Goal: Information Seeking & Learning: Learn about a topic

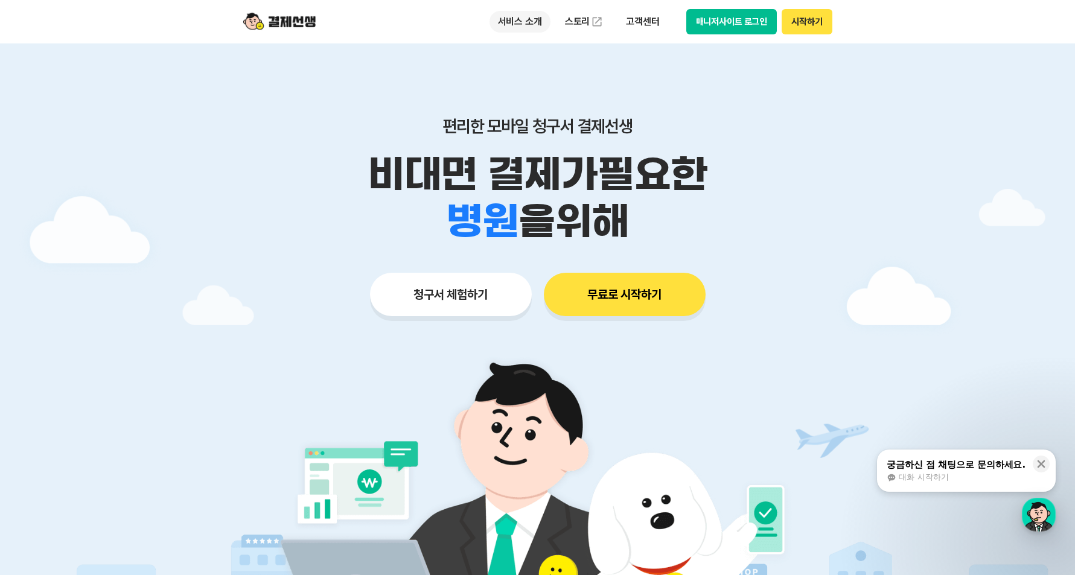
click at [537, 23] on p "서비스 소개" at bounding box center [520, 22] width 61 height 22
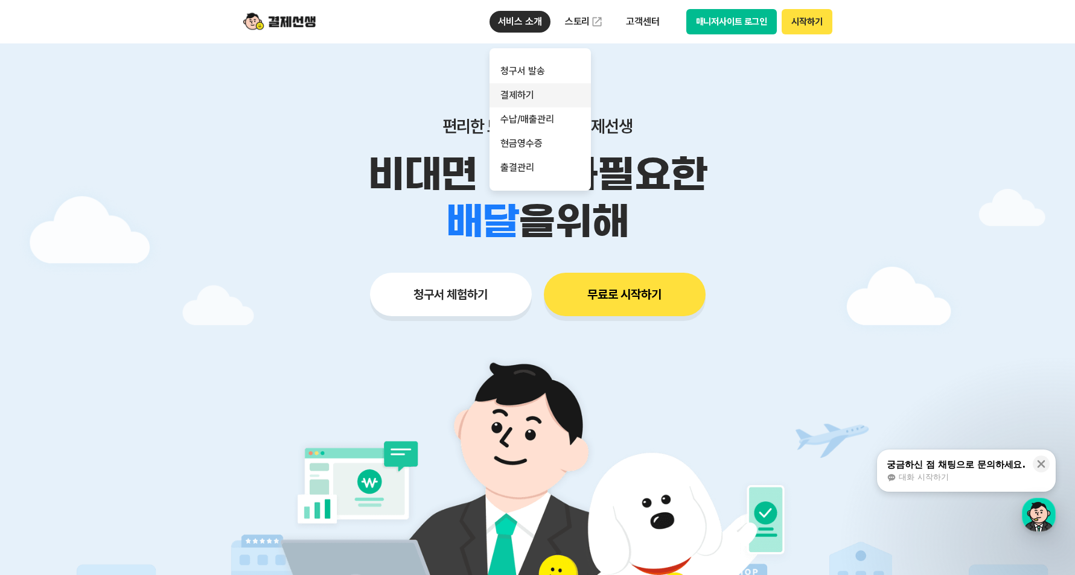
click at [538, 94] on link "결제하기" at bounding box center [540, 95] width 101 height 24
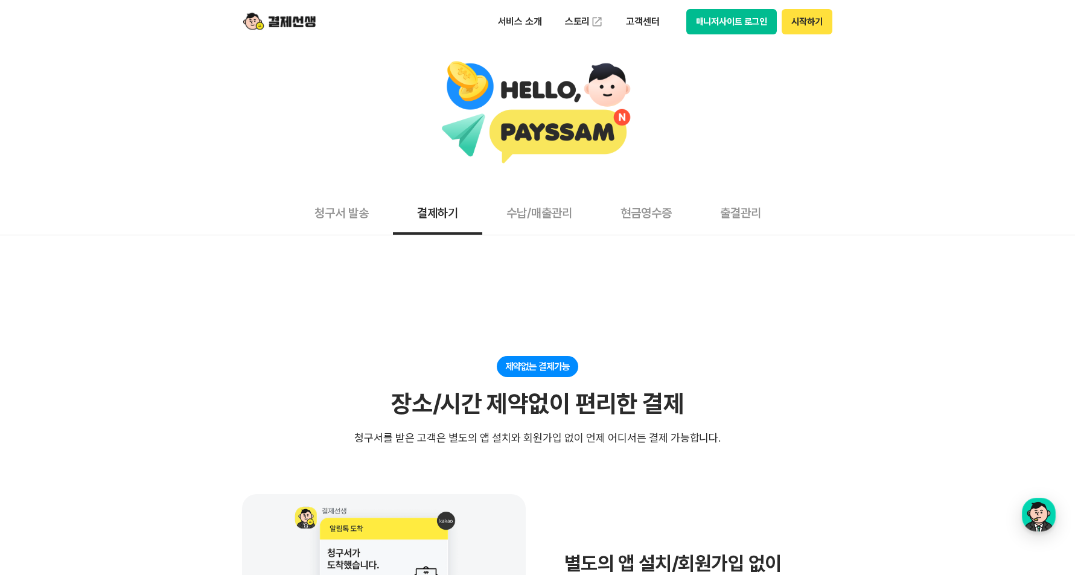
click at [346, 216] on button "청구서 발송" at bounding box center [341, 212] width 103 height 45
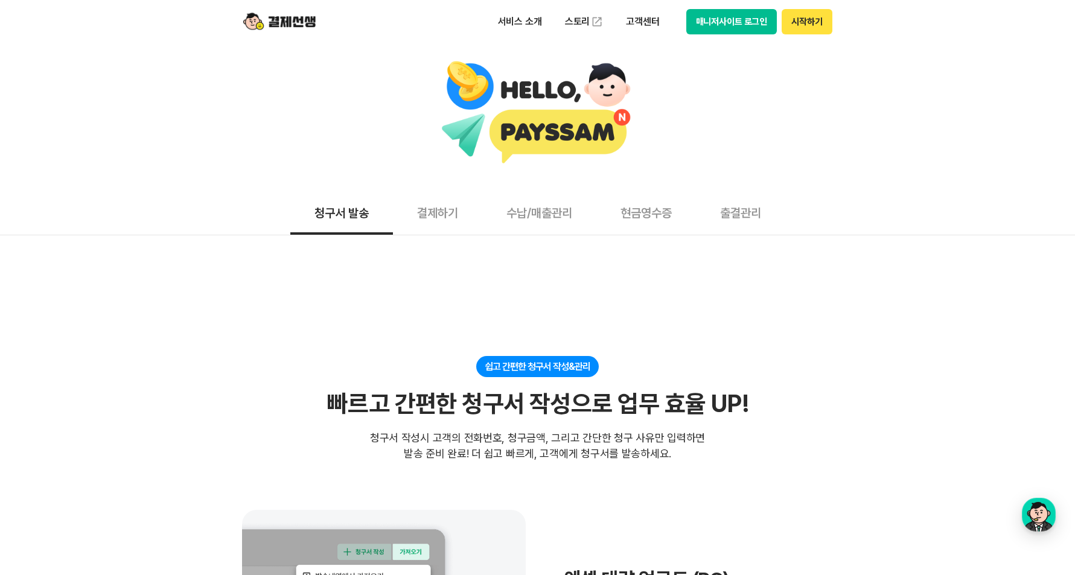
click at [395, 212] on button "결제하기" at bounding box center [437, 212] width 89 height 45
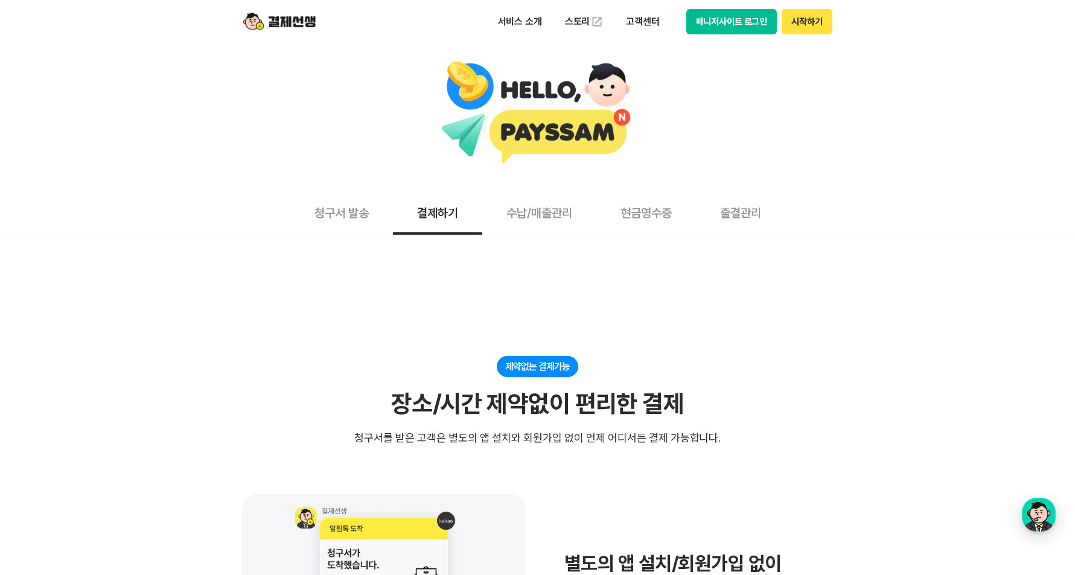
click at [541, 209] on button "수납/매출관리" at bounding box center [539, 212] width 114 height 45
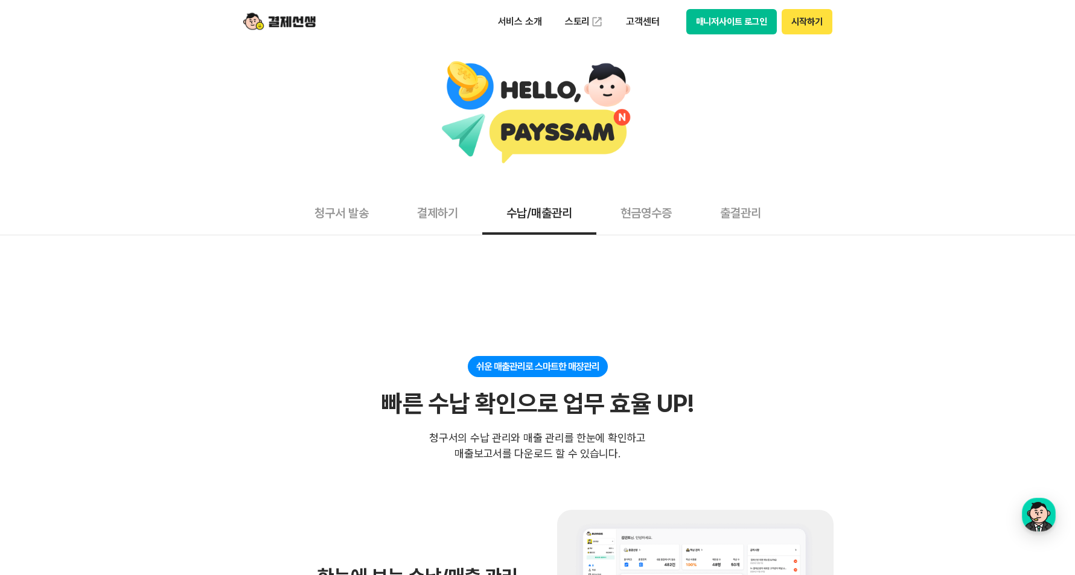
click at [633, 204] on button "현금영수증" at bounding box center [647, 212] width 100 height 45
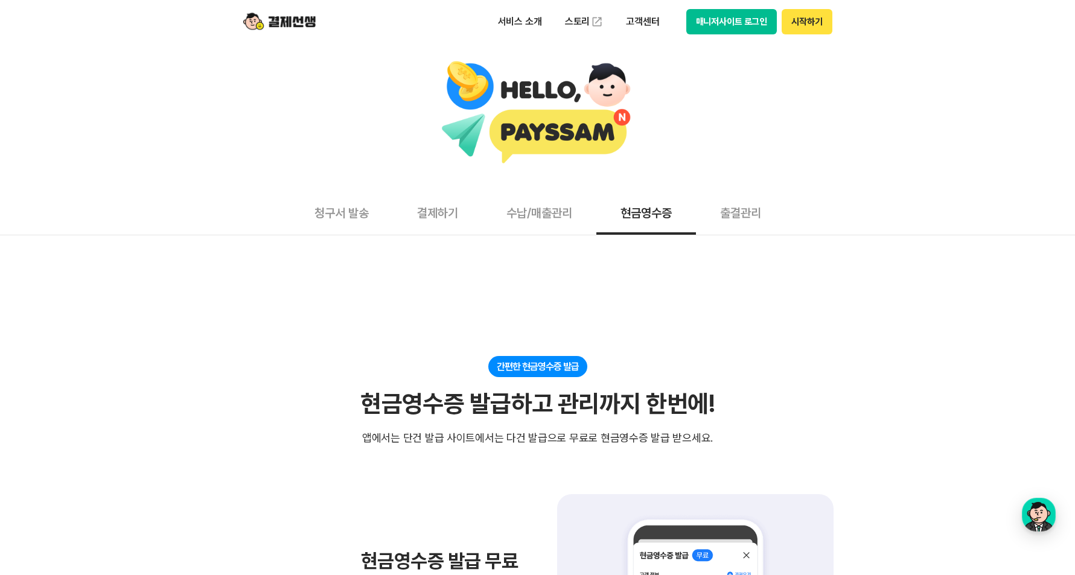
click at [760, 214] on button "출결관리" at bounding box center [740, 212] width 89 height 45
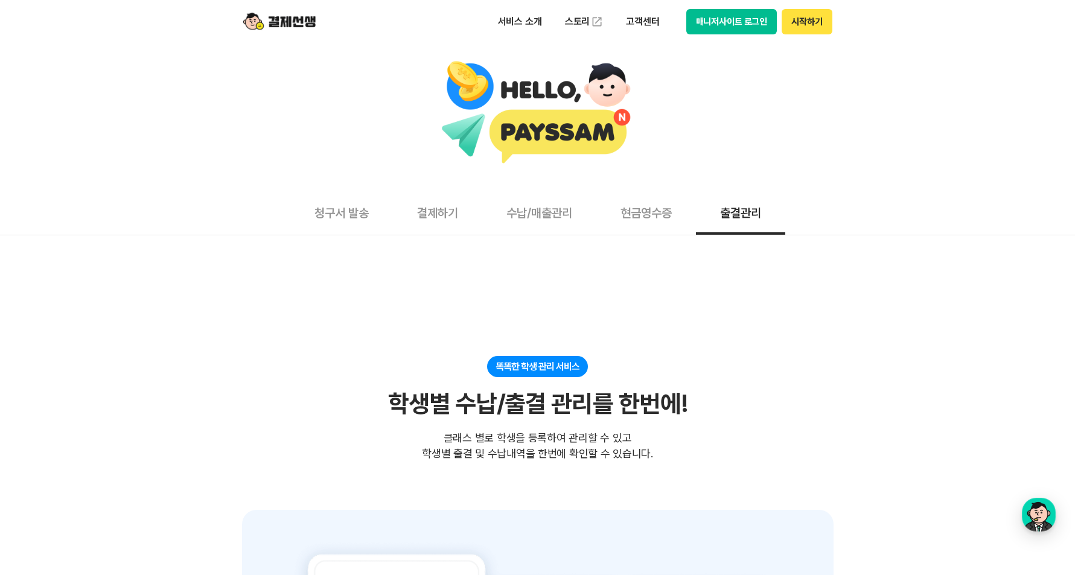
click at [335, 212] on button "청구서 발송" at bounding box center [341, 212] width 103 height 45
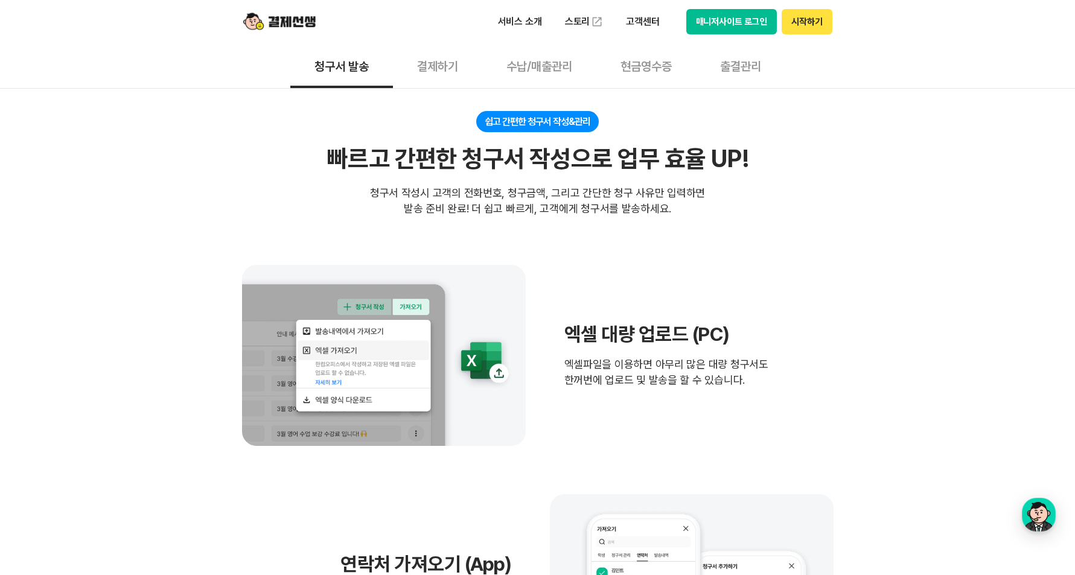
scroll to position [349, 0]
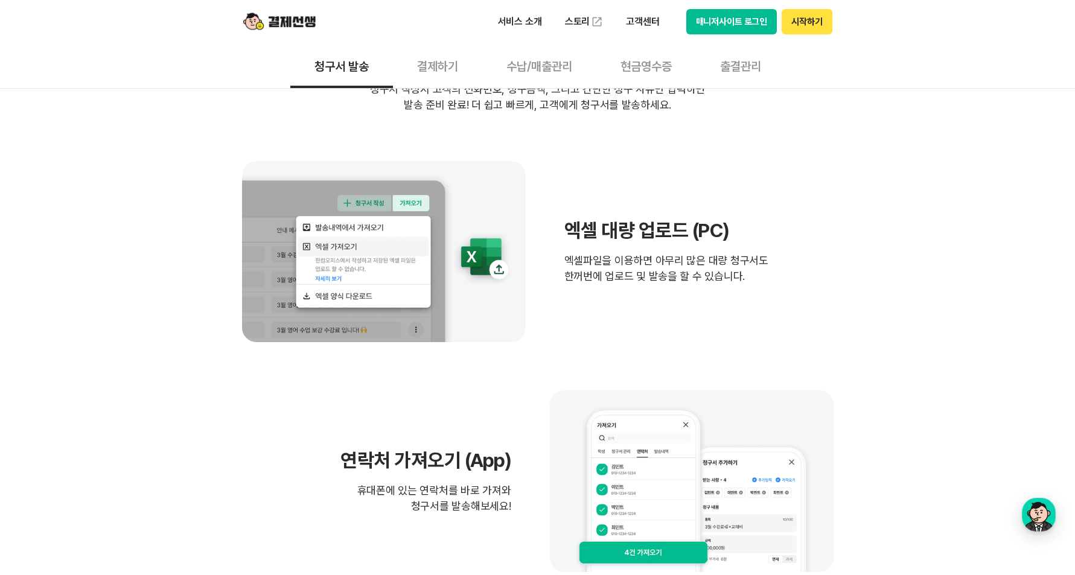
click at [447, 58] on button "결제하기" at bounding box center [437, 65] width 89 height 45
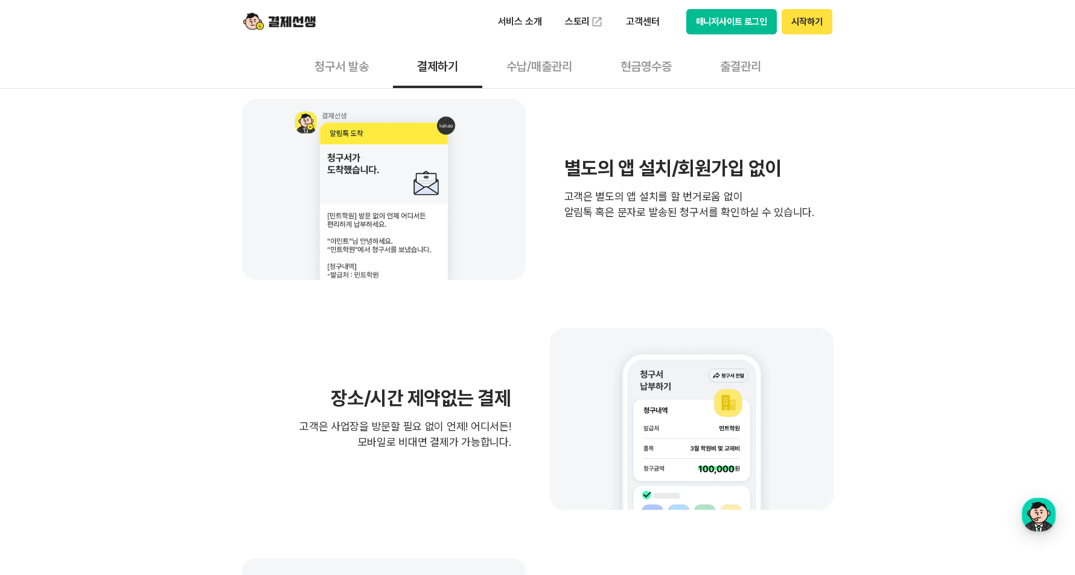
scroll to position [289, 0]
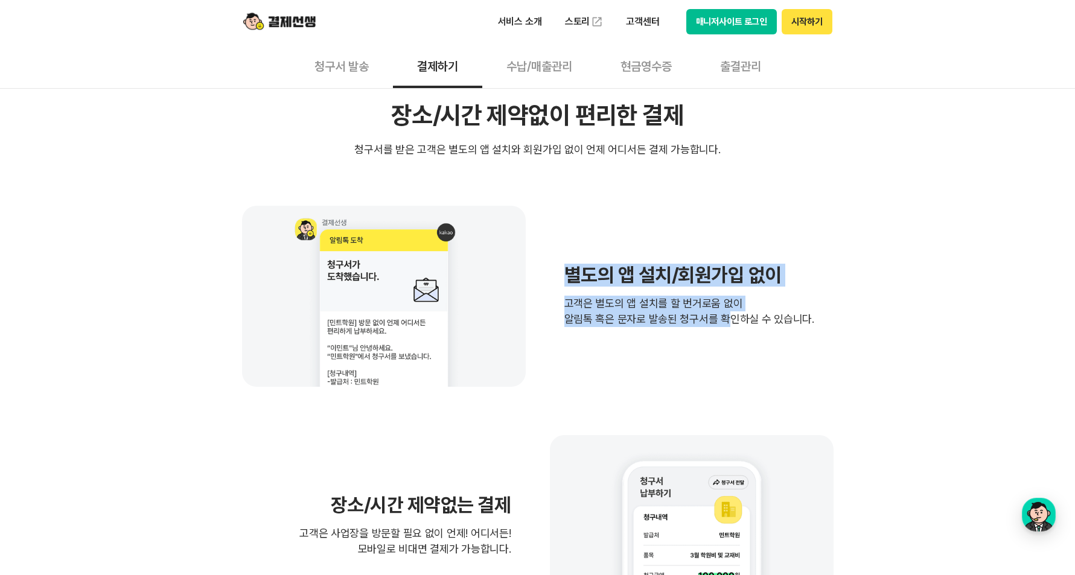
drag, startPoint x: 560, startPoint y: 272, endPoint x: 752, endPoint y: 333, distance: 201.5
click at [731, 327] on div "별도의 앱 설치/회원가입 없이 고객은 별도의 앱 설치를 할 번거로움 없이 알림톡 혹은 문자로 발송된 청구서를 확인하실 수 있습니다." at bounding box center [538, 296] width 592 height 181
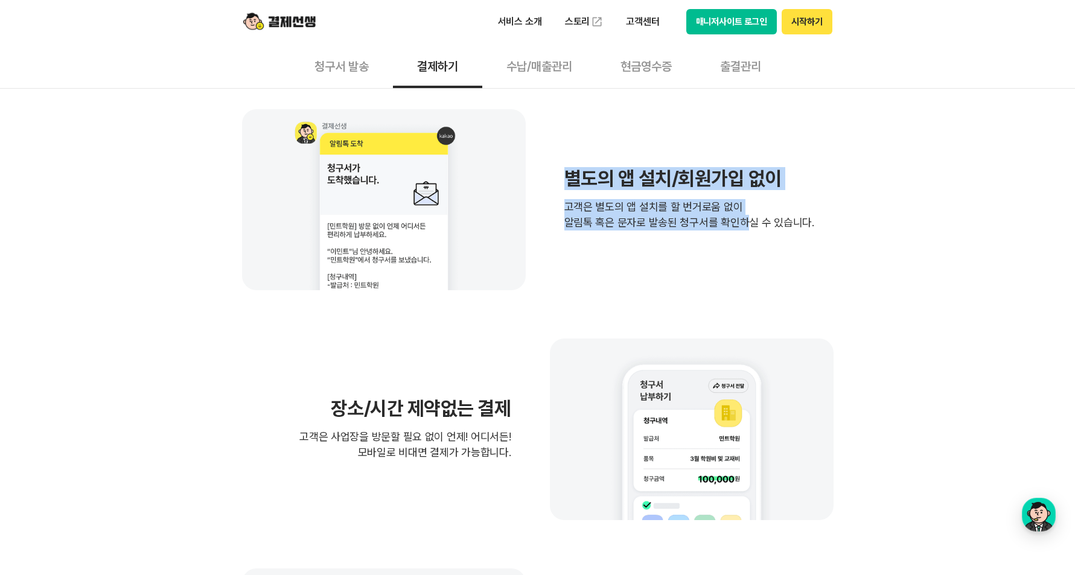
scroll to position [591, 0]
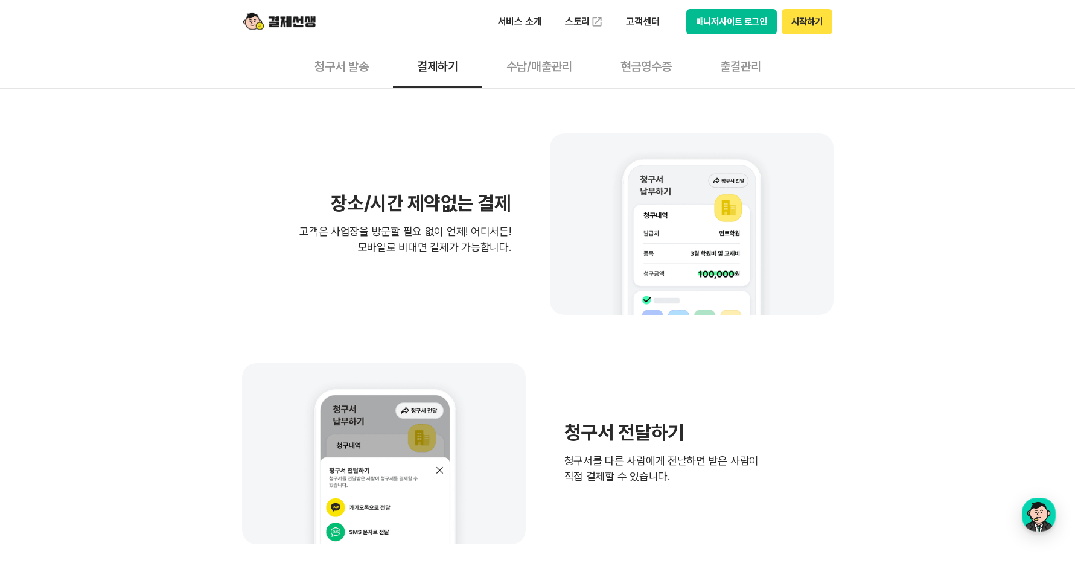
drag, startPoint x: 324, startPoint y: 187, endPoint x: 526, endPoint y: 253, distance: 212.3
click at [526, 253] on div "장소/시간 제약없는 결제 고객은 사업장을 방문할 필요 없이 언제! 어디서든! 모바일로 비대면 결제가 가능합니다." at bounding box center [538, 223] width 592 height 181
click at [498, 259] on div "장소/시간 제약없는 결제 고객은 사업장을 방문할 필요 없이 언제! 어디서든! 모바일로 비대면 결제가 가능합니다." at bounding box center [538, 223] width 592 height 181
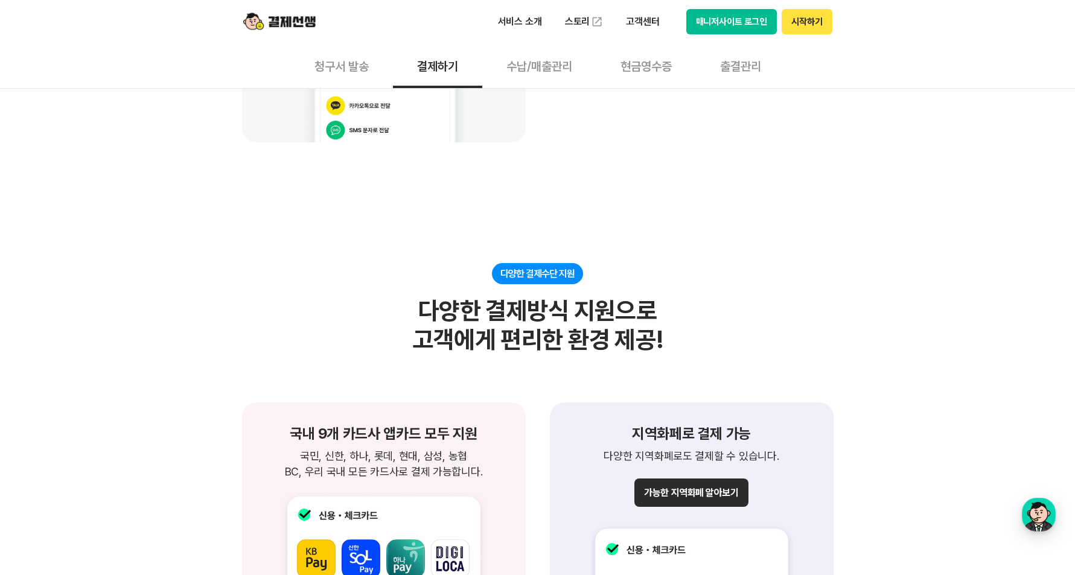
scroll to position [1134, 0]
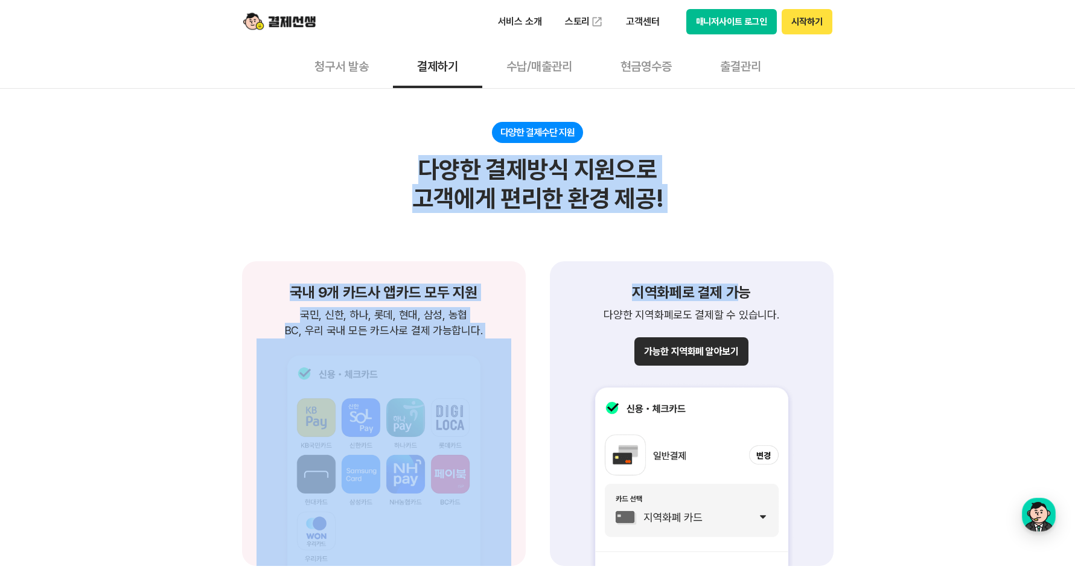
drag, startPoint x: 417, startPoint y: 164, endPoint x: 744, endPoint y: 234, distance: 334.2
click at [743, 208] on div "다양한 결제수단 지원 다양한 결제방식 지원으로 고객에게 편리한 환경 제공!" at bounding box center [538, 167] width 592 height 91
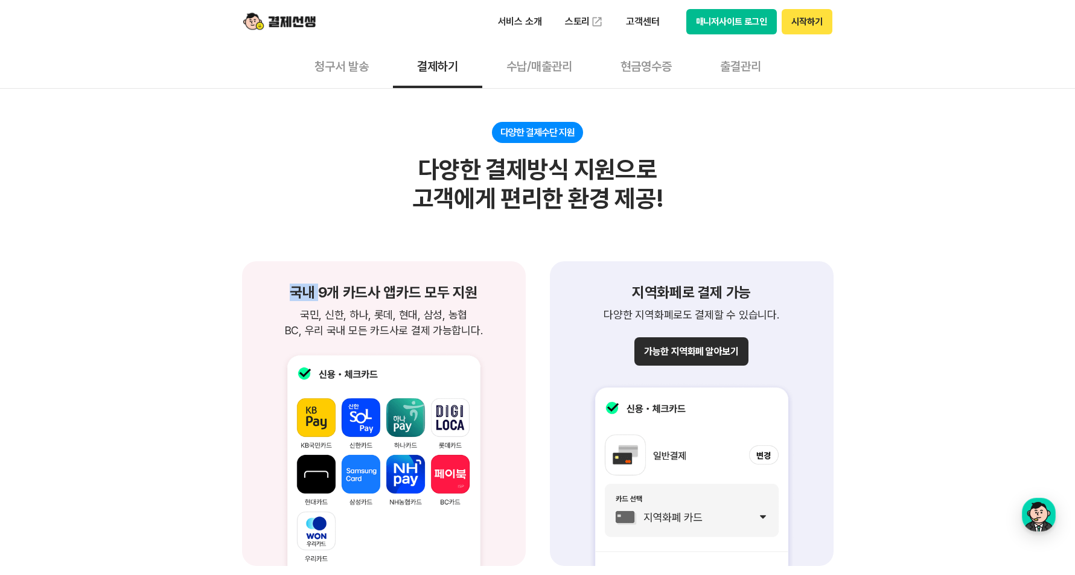
drag, startPoint x: 291, startPoint y: 291, endPoint x: 357, endPoint y: 298, distance: 66.2
click at [341, 298] on h1 "국내 9개 카드사 앱카드 모두 지원" at bounding box center [384, 293] width 255 height 14
click at [388, 297] on h1 "국내 9개 카드사 앱카드 모두 지원" at bounding box center [384, 293] width 255 height 14
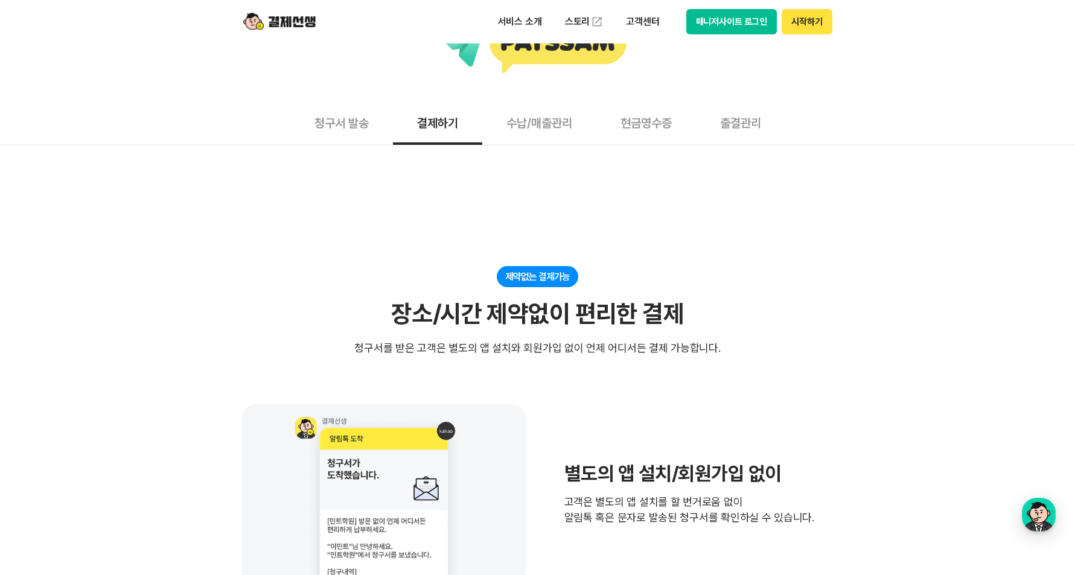
scroll to position [0, 0]
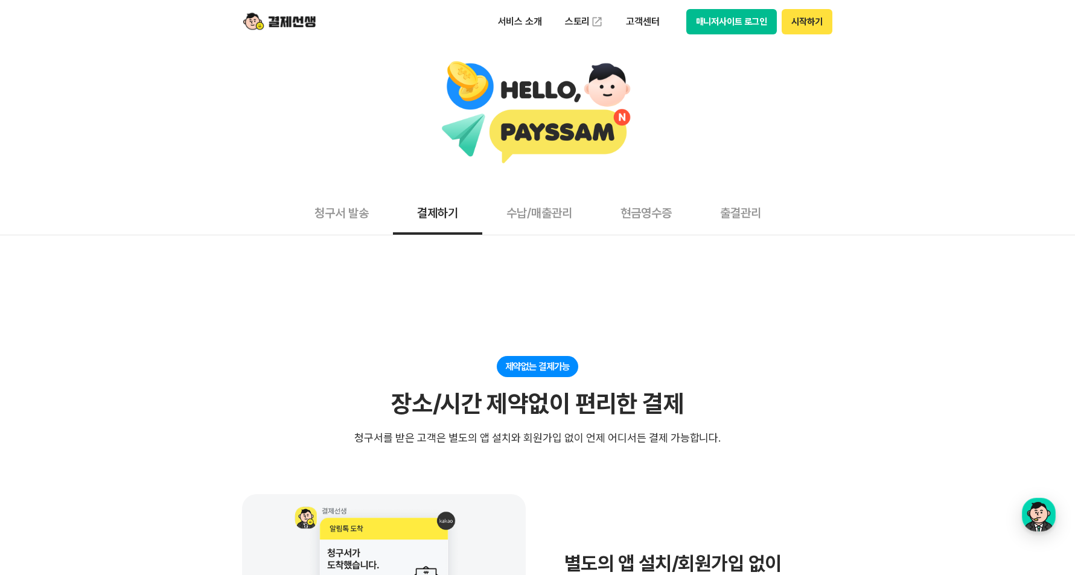
click at [359, 205] on button "청구서 발송" at bounding box center [341, 212] width 103 height 45
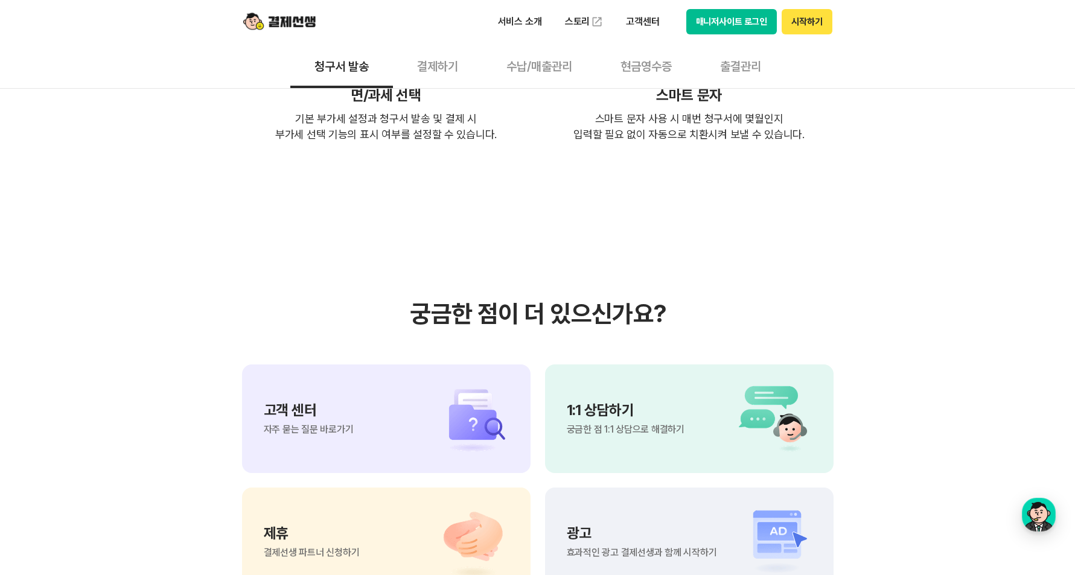
scroll to position [2476, 0]
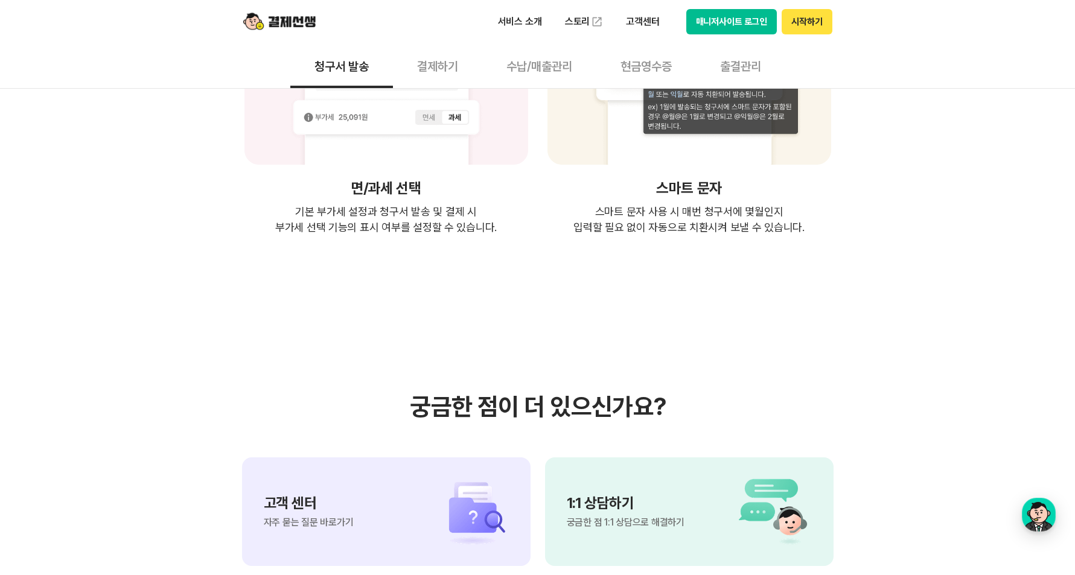
click at [443, 65] on button "결제하기" at bounding box center [437, 65] width 89 height 45
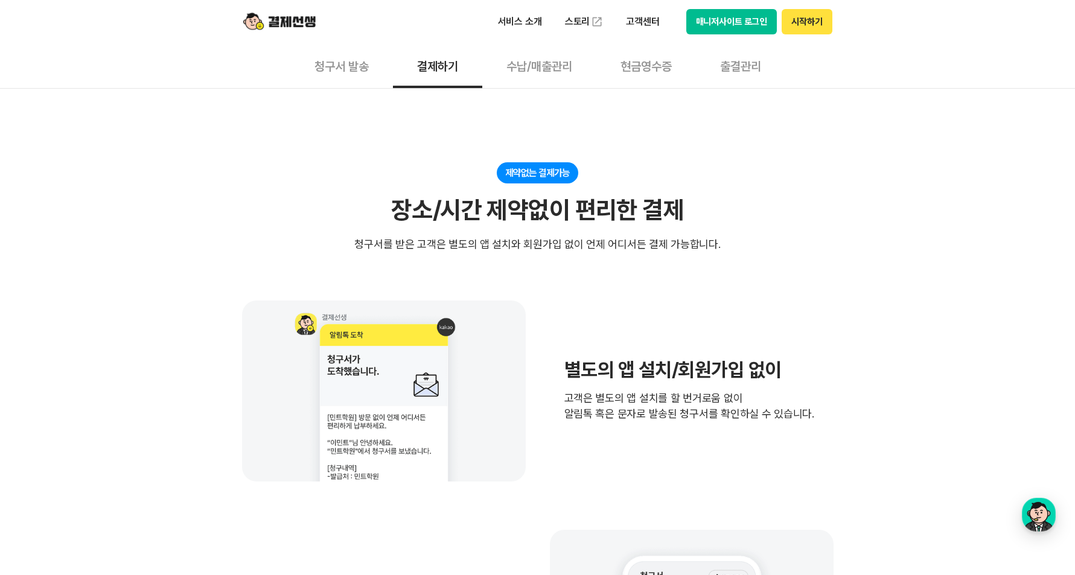
scroll to position [302, 0]
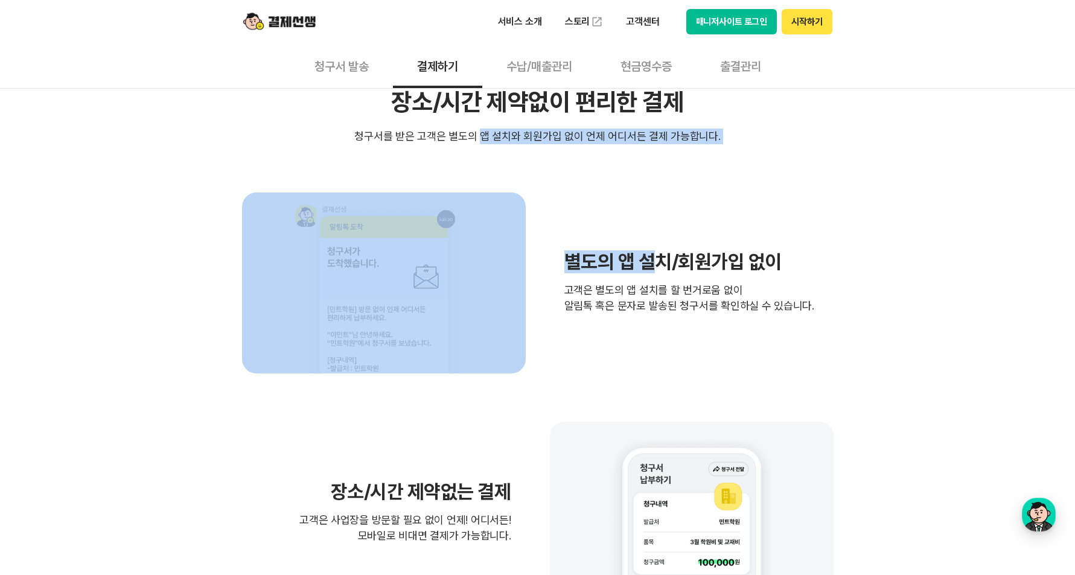
drag, startPoint x: 481, startPoint y: 129, endPoint x: 651, endPoint y: 146, distance: 170.5
click at [651, 146] on section "제약없는 결제가능 장소/시간 제약없이 편리한 결제 청구서를 받은 고객은 별도의 앱 설치와 회원가입 없이 언제 어디서든 결제 가능합니다. 별도의…" at bounding box center [538, 443] width 592 height 779
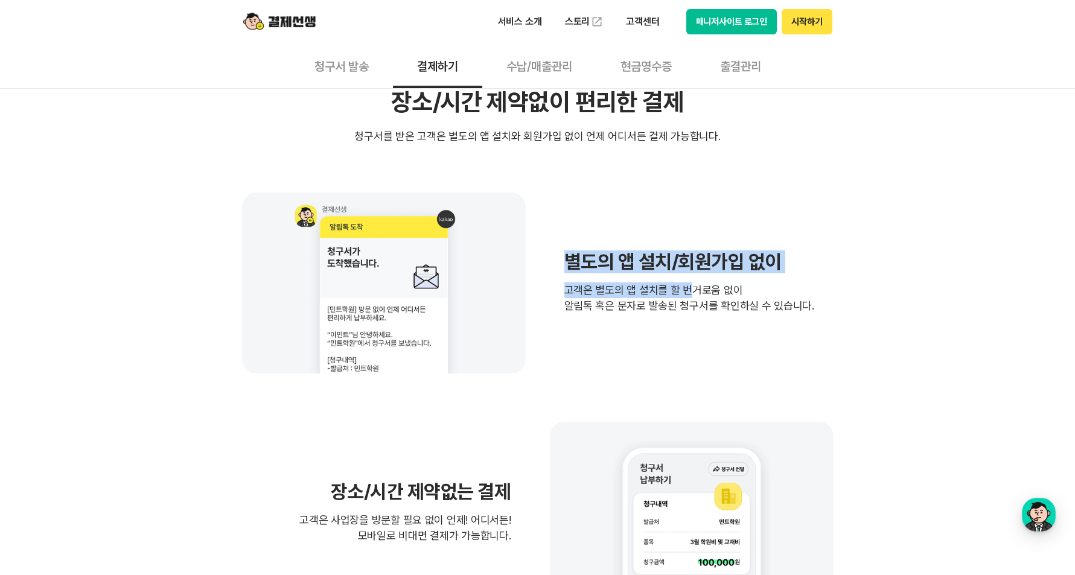
drag, startPoint x: 568, startPoint y: 265, endPoint x: 685, endPoint y: 283, distance: 118.4
click at [685, 283] on div "별도의 앱 설치/회원가입 없이 고객은 별도의 앱 설치를 할 번거로움 없이 알림톡 혹은 문자로 발송된 청구서를 확인하실 수 있습니다." at bounding box center [690, 283] width 250 height 62
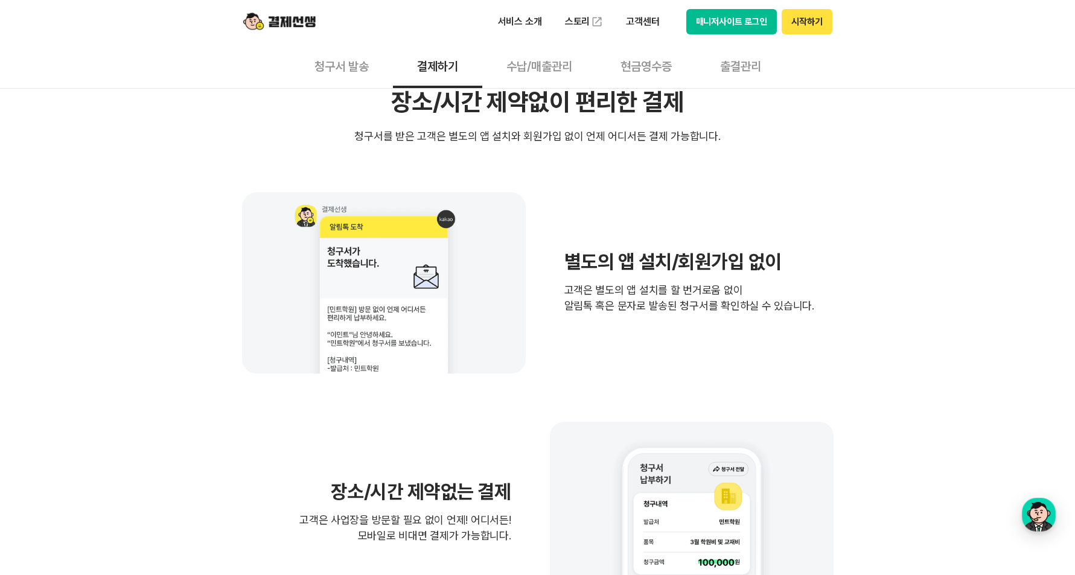
click at [716, 285] on p "고객은 별도의 앱 설치를 할 번거로움 없이 알림톡 혹은 문자로 발송된 청구서를 확인하실 수 있습니다." at bounding box center [690, 298] width 250 height 31
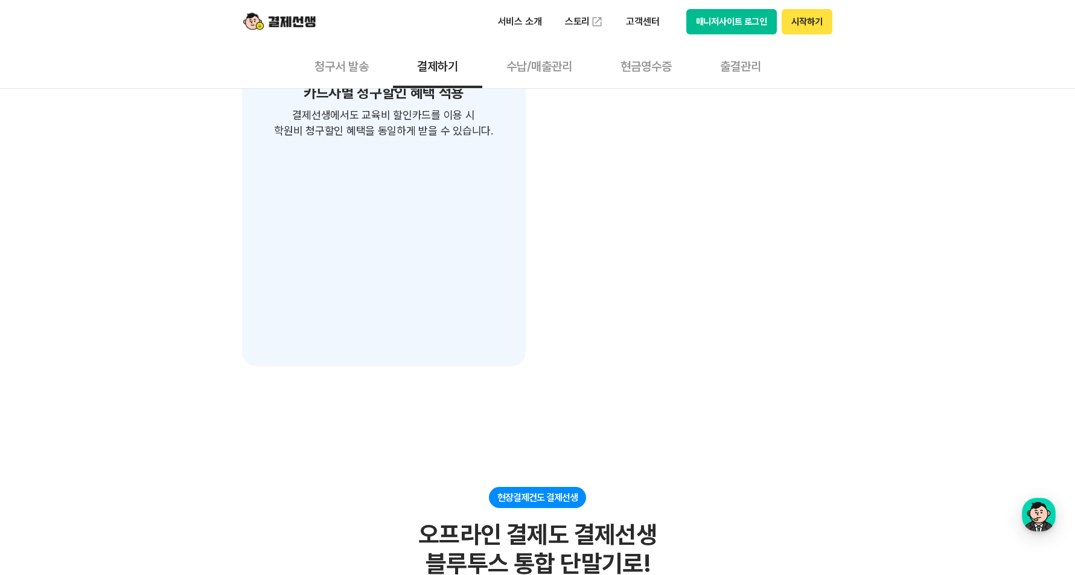
scroll to position [2355, 0]
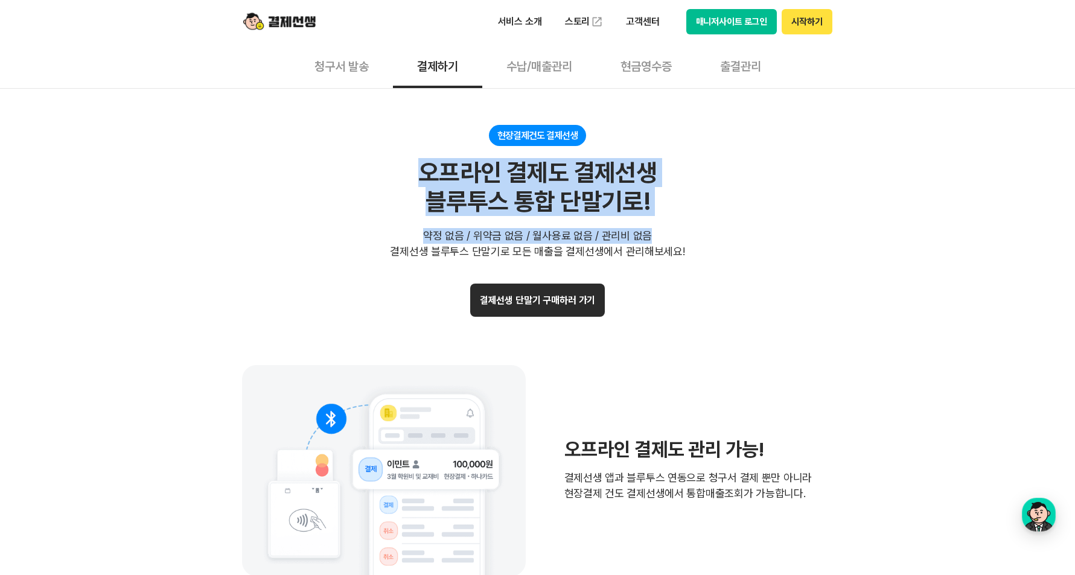
drag, startPoint x: 429, startPoint y: 179, endPoint x: 699, endPoint y: 201, distance: 270.8
click at [699, 201] on div "현장결제건도 결제선생 오프라인 결제도 결제선생 블루투스 통합 단말기로! 약정 없음 / 위약금 없음 / 월사용료 없음 / 관리비 없음 결제선생 …" at bounding box center [538, 192] width 592 height 135
click at [700, 204] on div "현장결제건도 결제선생 오프라인 결제도 결제선생 블루투스 통합 단말기로! 약정 없음 / 위약금 없음 / 월사용료 없음 / 관리비 없음 결제선생 …" at bounding box center [538, 192] width 592 height 135
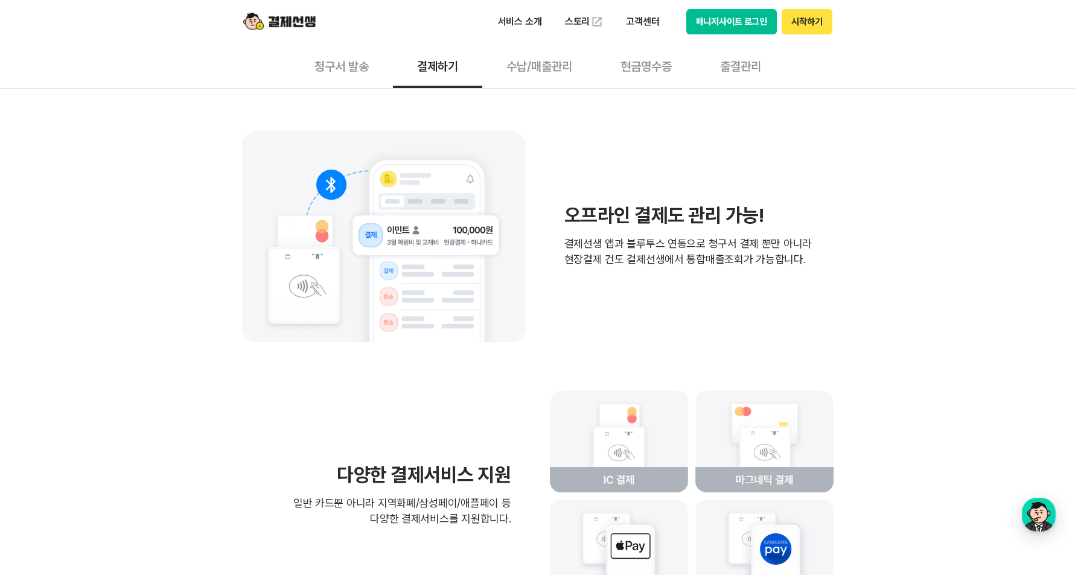
scroll to position [2415, 0]
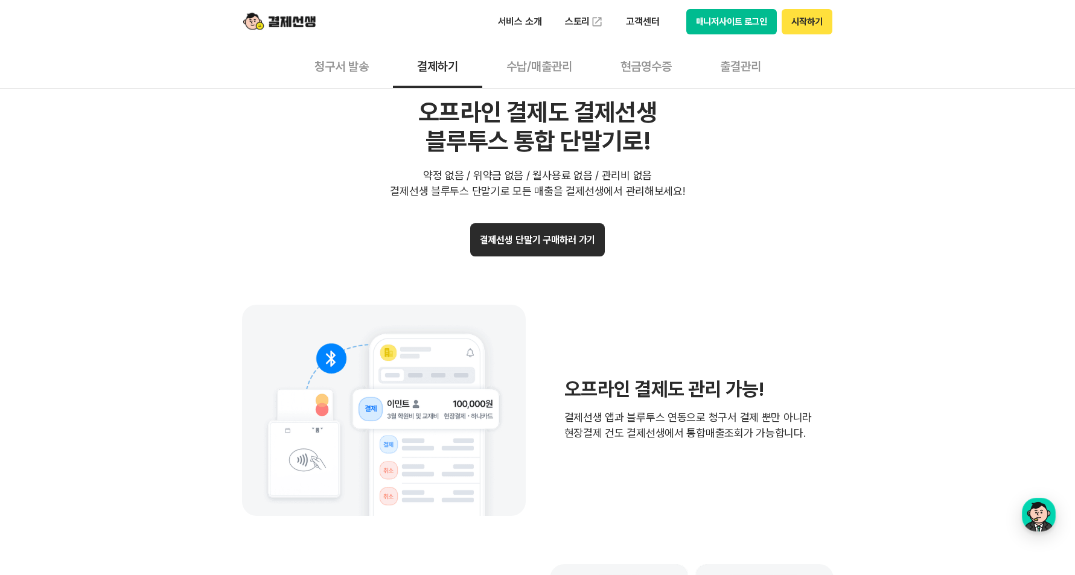
click at [540, 68] on button "수납/매출관리" at bounding box center [539, 65] width 114 height 45
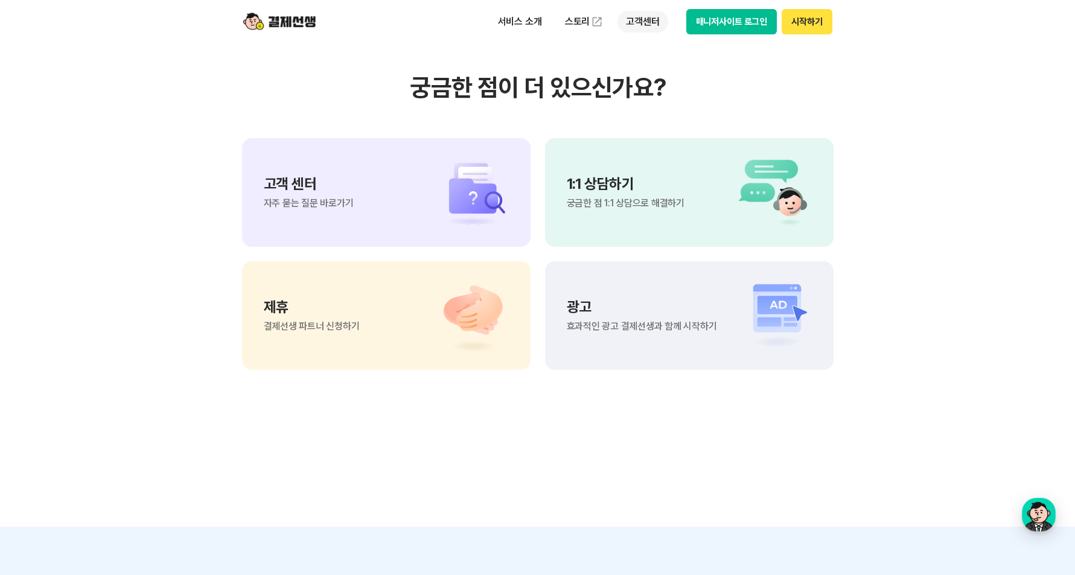
scroll to position [1147, 0]
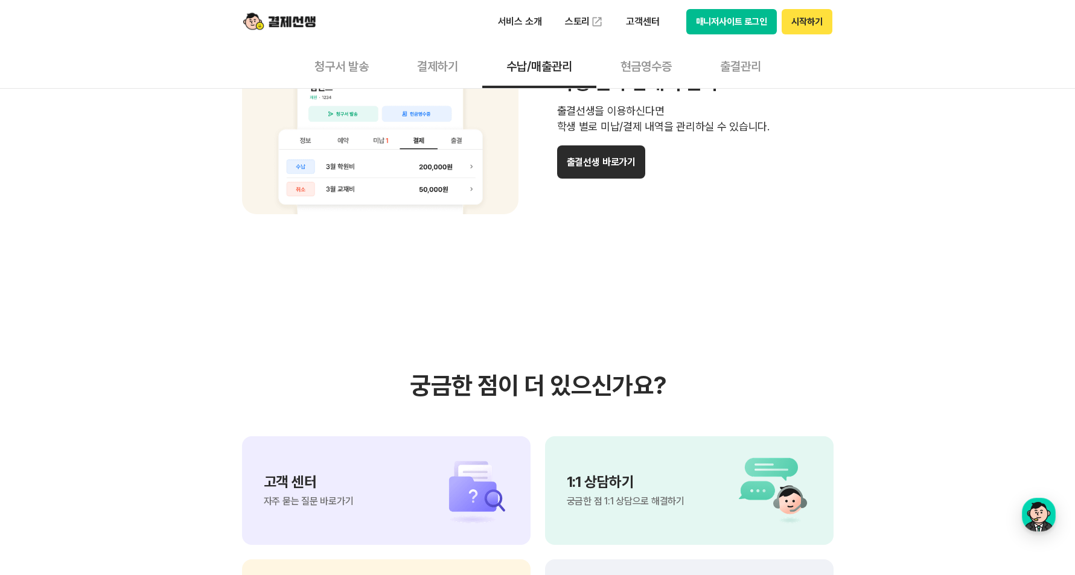
click at [637, 59] on button "현금영수증" at bounding box center [647, 65] width 100 height 45
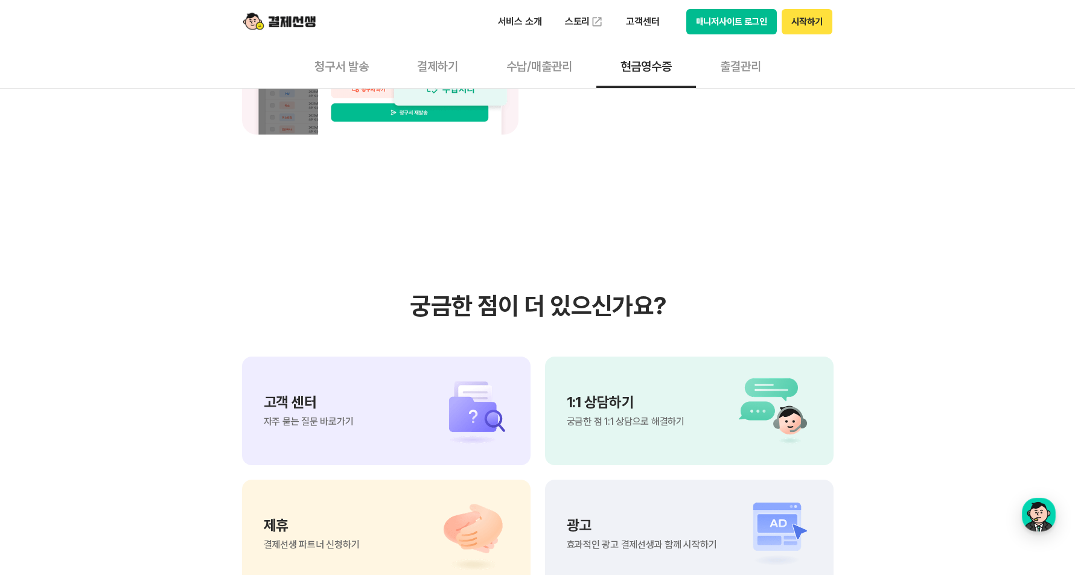
scroll to position [1208, 0]
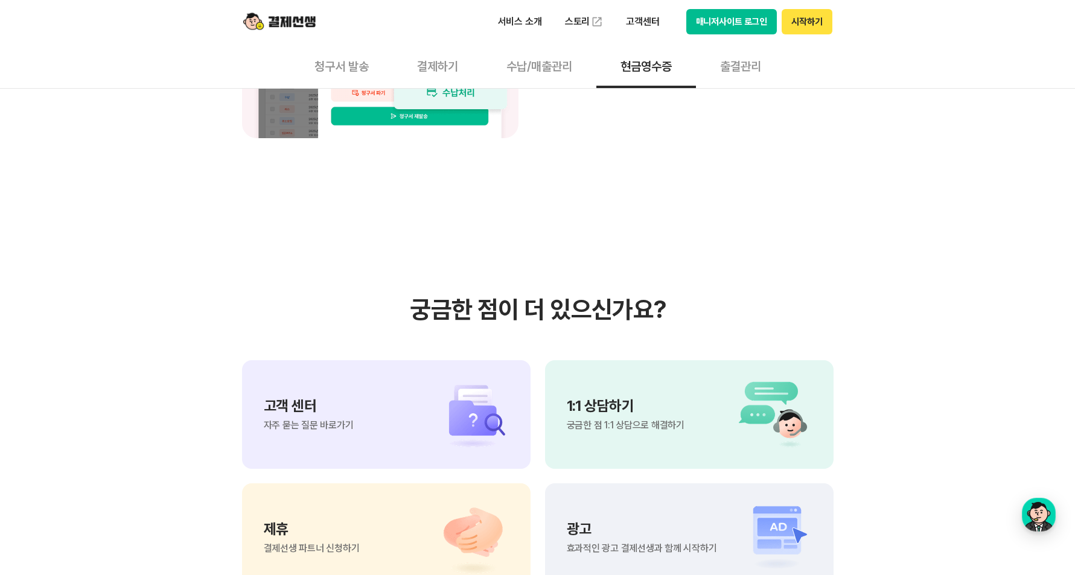
click at [734, 65] on button "출결관리" at bounding box center [740, 65] width 89 height 45
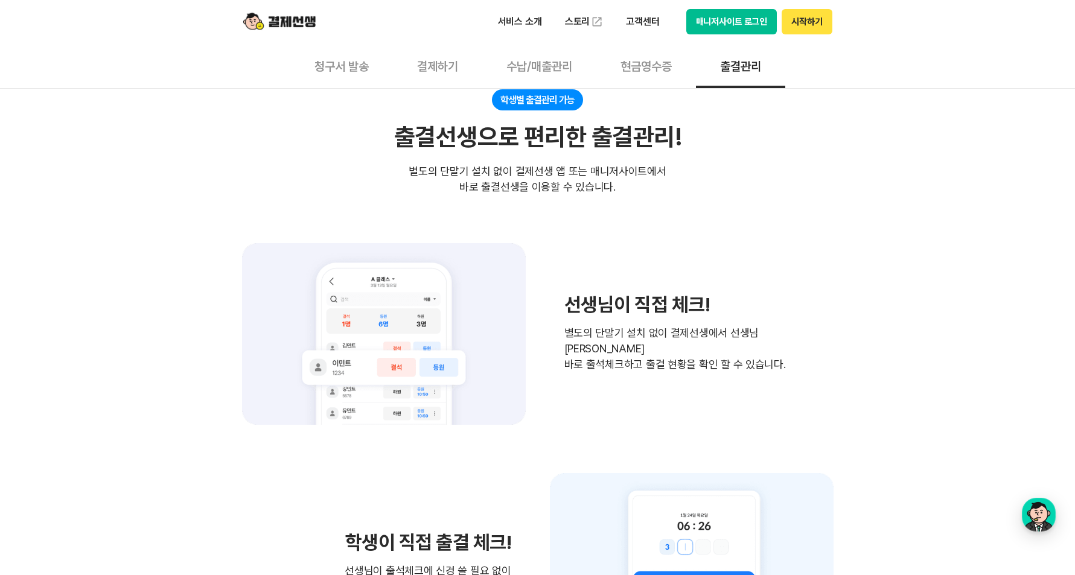
scroll to position [1389, 0]
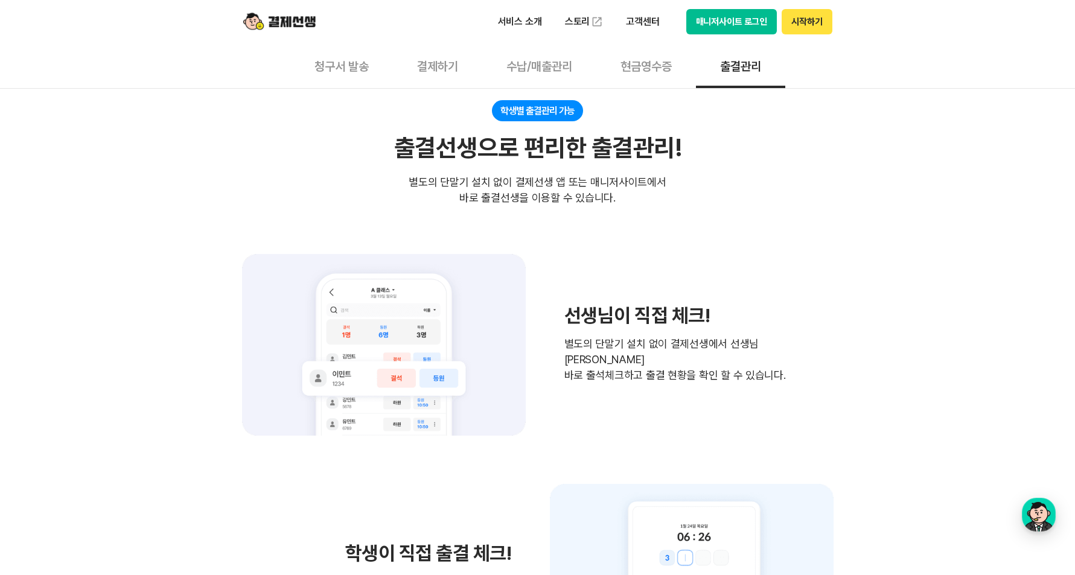
click at [365, 74] on button "청구서 발송" at bounding box center [341, 65] width 103 height 45
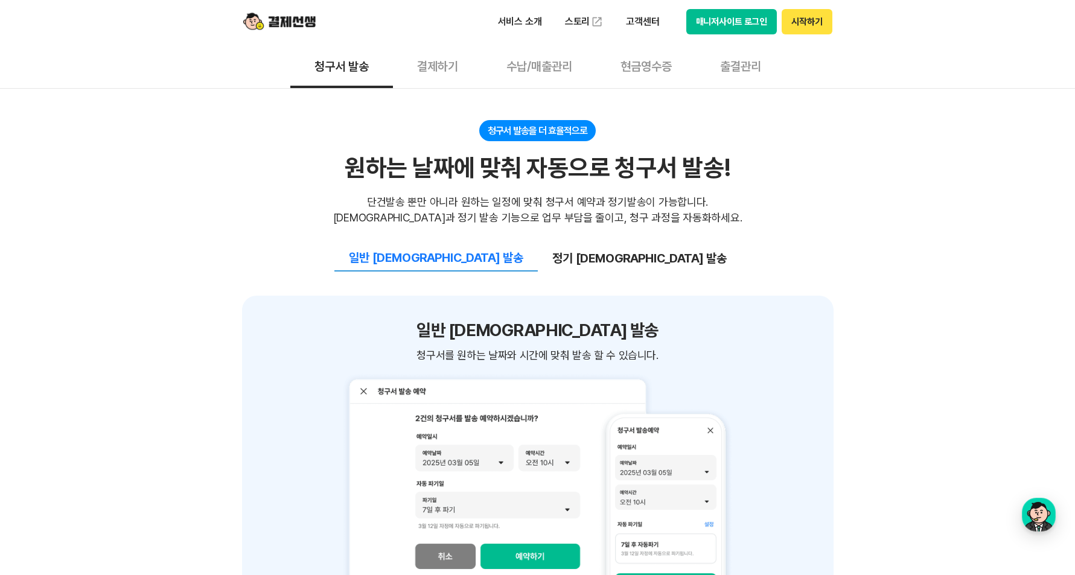
scroll to position [1026, 0]
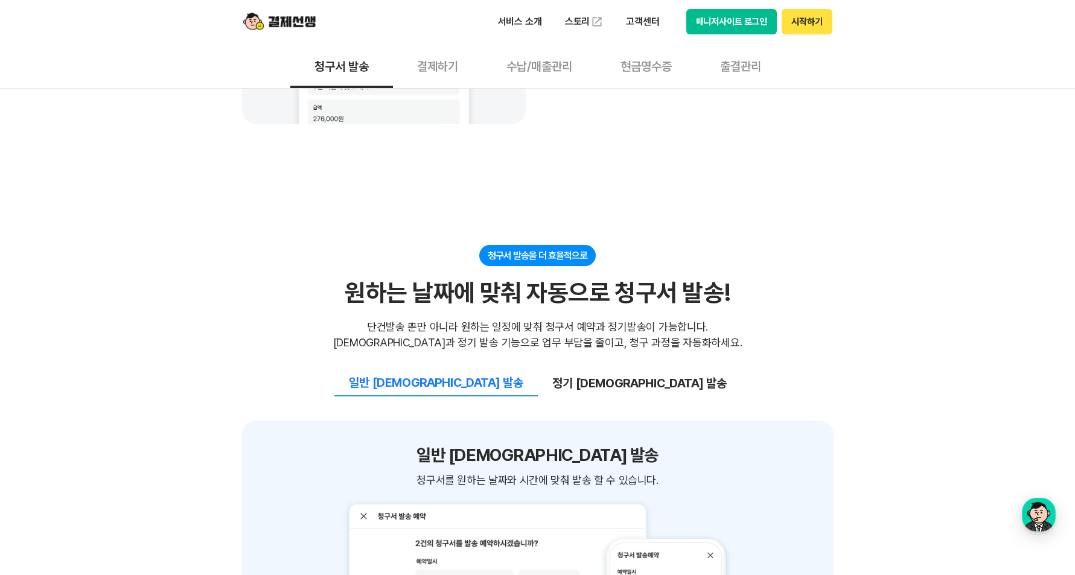
click at [448, 61] on button "결제하기" at bounding box center [437, 65] width 89 height 45
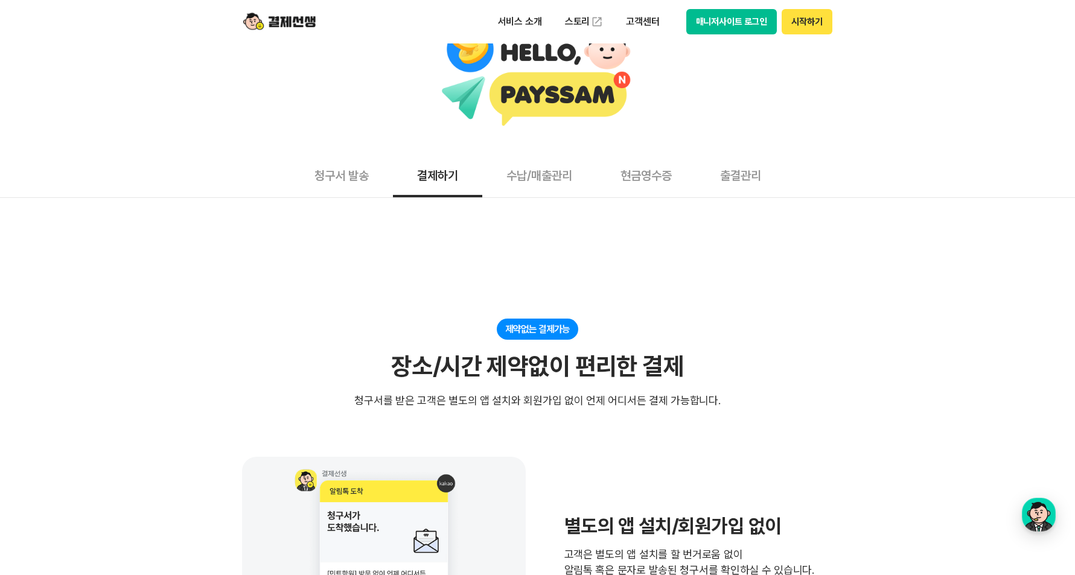
scroll to position [242, 0]
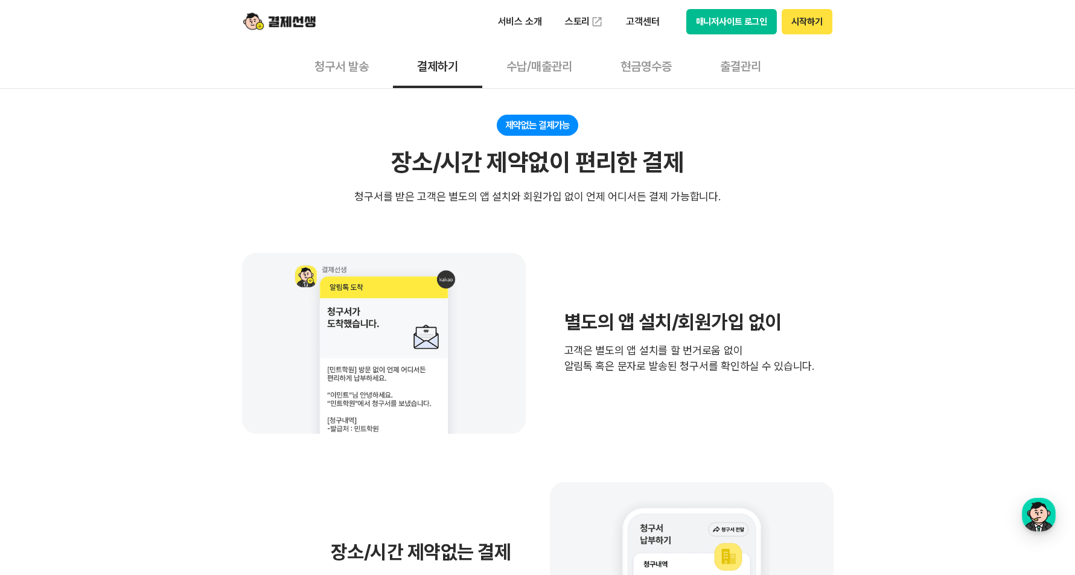
click at [810, 25] on button "시작하기" at bounding box center [807, 21] width 50 height 25
click at [596, 19] on img at bounding box center [597, 22] width 12 height 12
click at [544, 55] on button "수납/매출관리" at bounding box center [539, 65] width 114 height 45
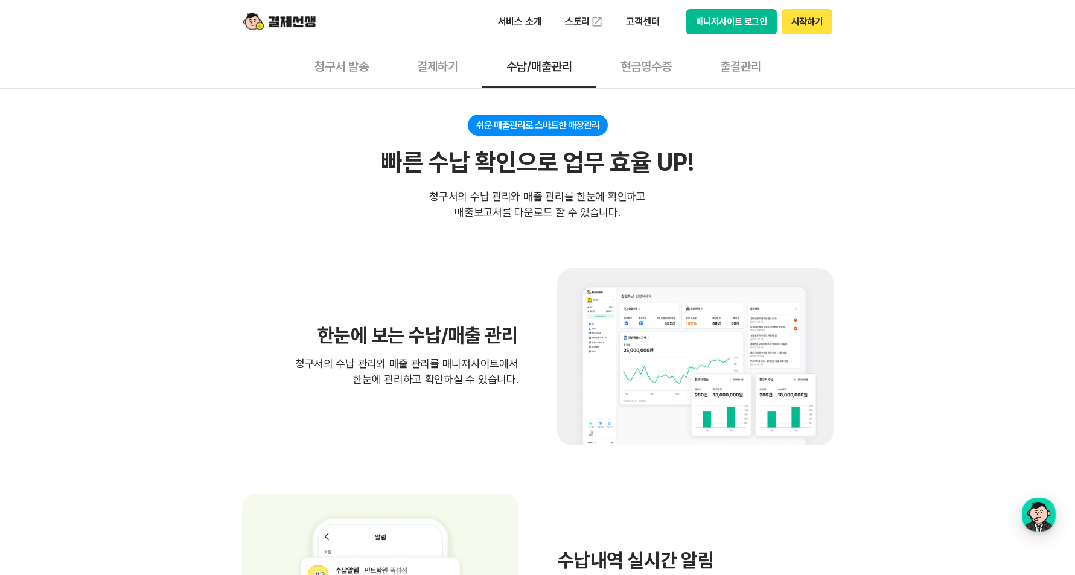
click at [377, 80] on button "청구서 발송" at bounding box center [341, 65] width 103 height 45
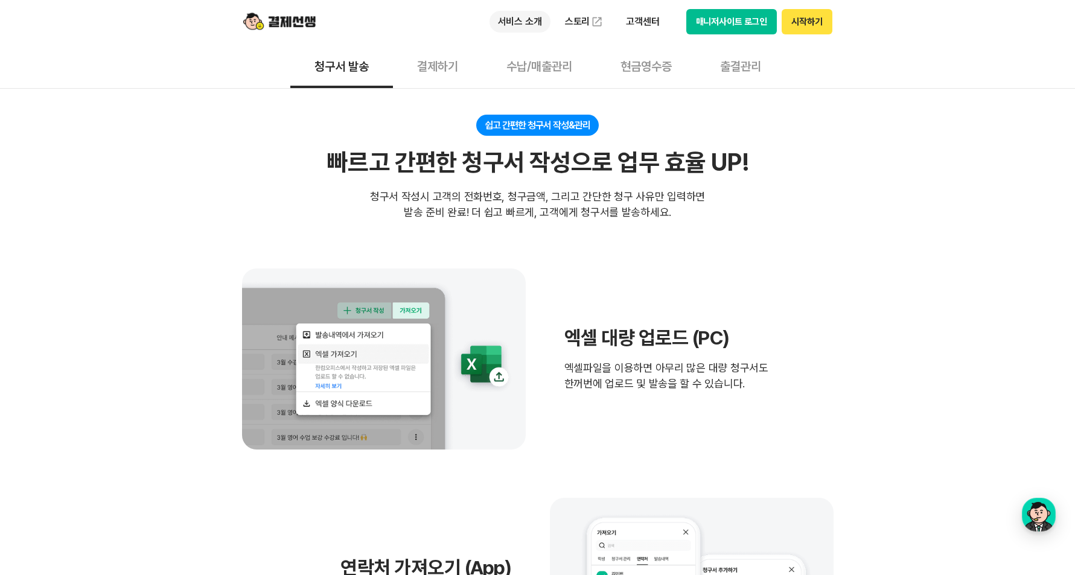
click at [499, 16] on p "서비스 소개" at bounding box center [520, 22] width 61 height 22
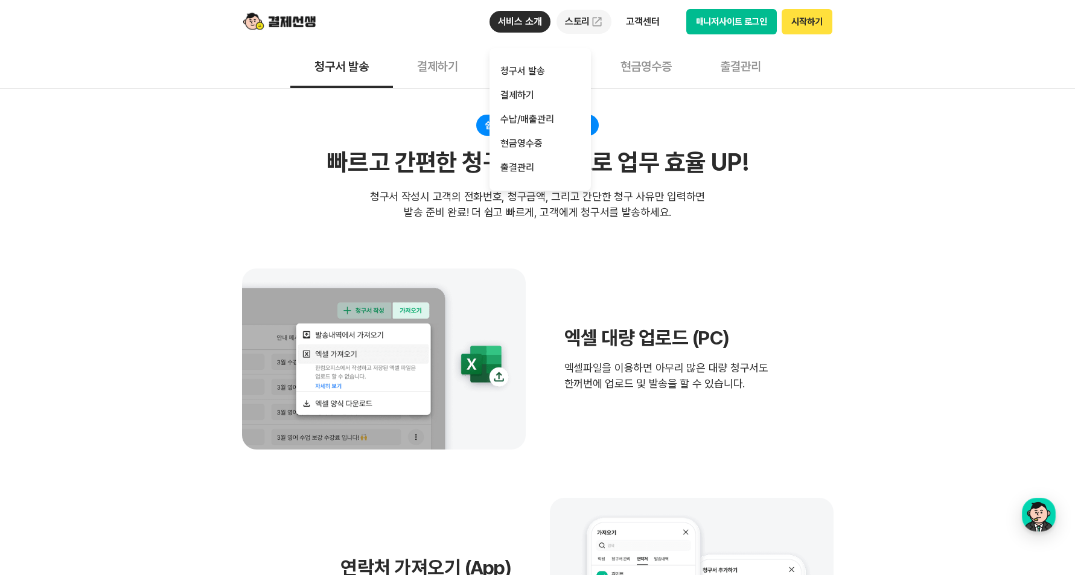
click at [585, 19] on link "스토리" at bounding box center [585, 22] width 56 height 24
click at [655, 21] on p "고객센터" at bounding box center [643, 22] width 50 height 22
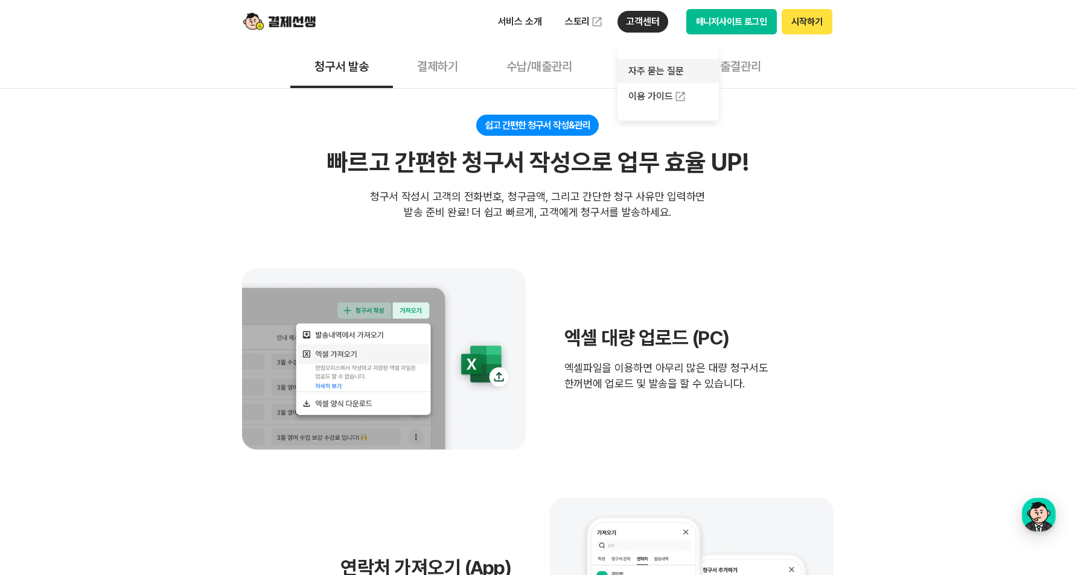
click at [657, 64] on link "자주 묻는 질문" at bounding box center [668, 71] width 101 height 24
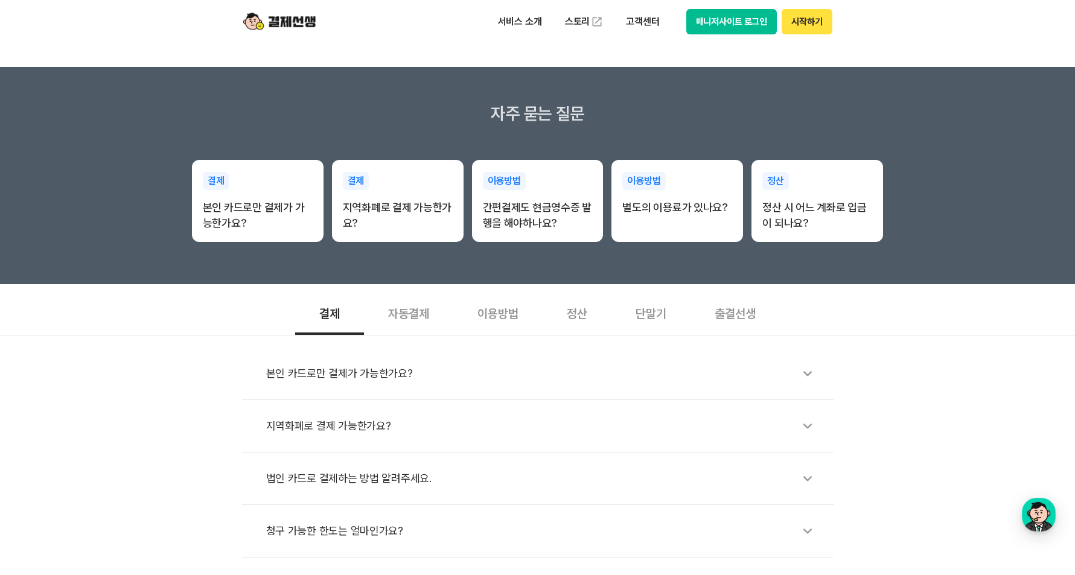
scroll to position [181, 0]
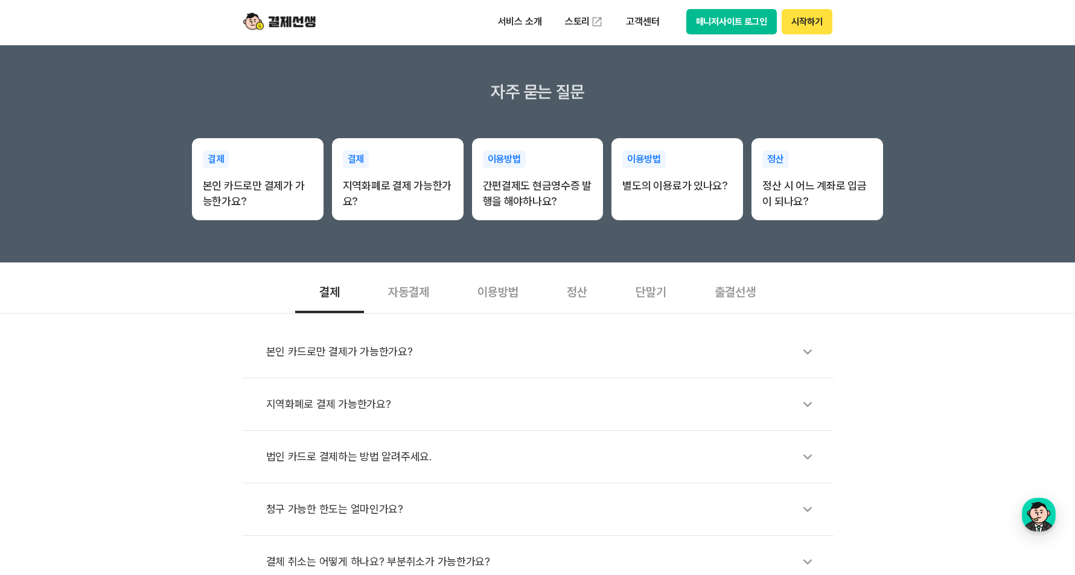
click at [357, 359] on div "본인 카드로만 결제가 가능한가요?" at bounding box center [544, 352] width 556 height 28
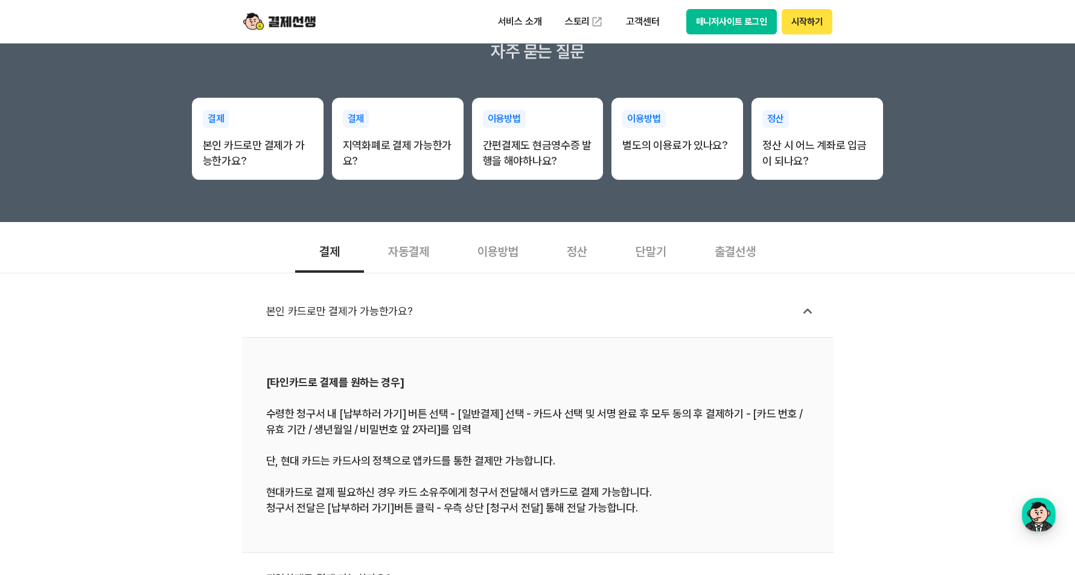
scroll to position [302, 0]
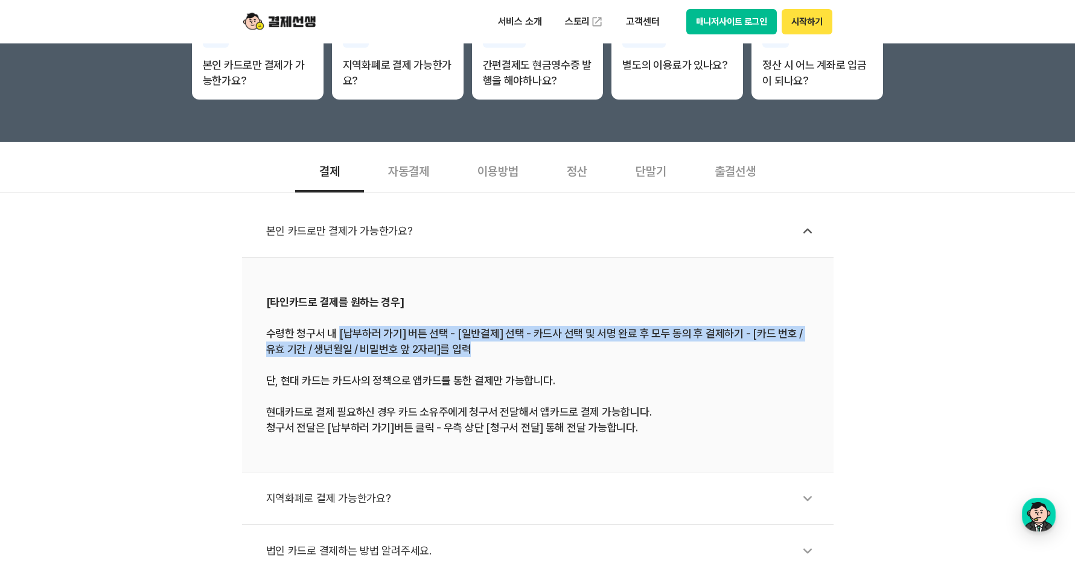
drag, startPoint x: 338, startPoint y: 333, endPoint x: 664, endPoint y: 353, distance: 327.3
click at [664, 353] on div "[타인카드로 결제를 원하는 경우] 수령한 청구서 내 [납부하러 가기] 버튼 선택 - [일반결제] 선택 - 카드사 선택 및 서명 완료 후 모두 …" at bounding box center [537, 365] width 543 height 142
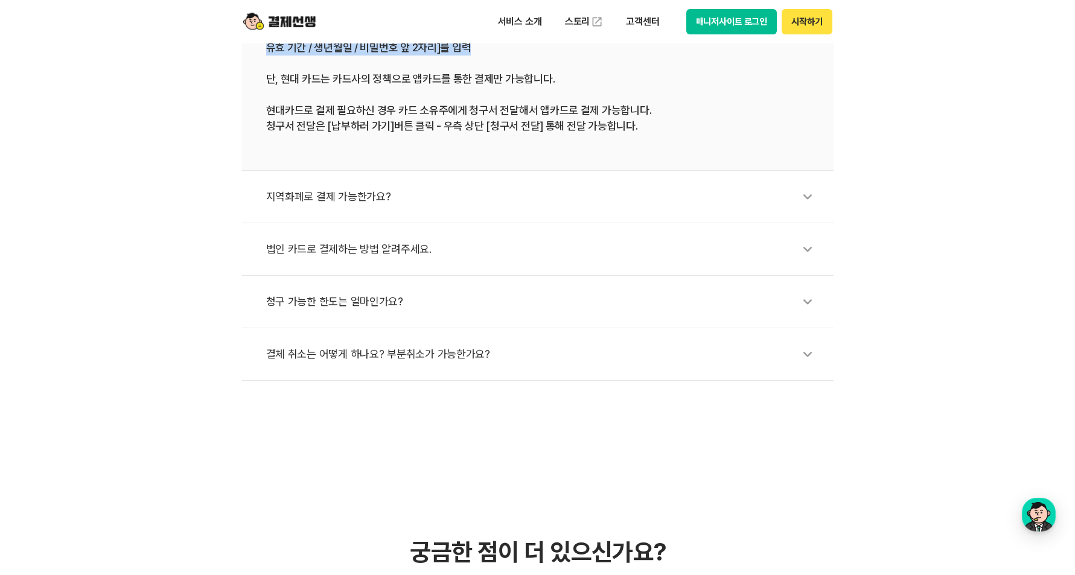
scroll to position [362, 0]
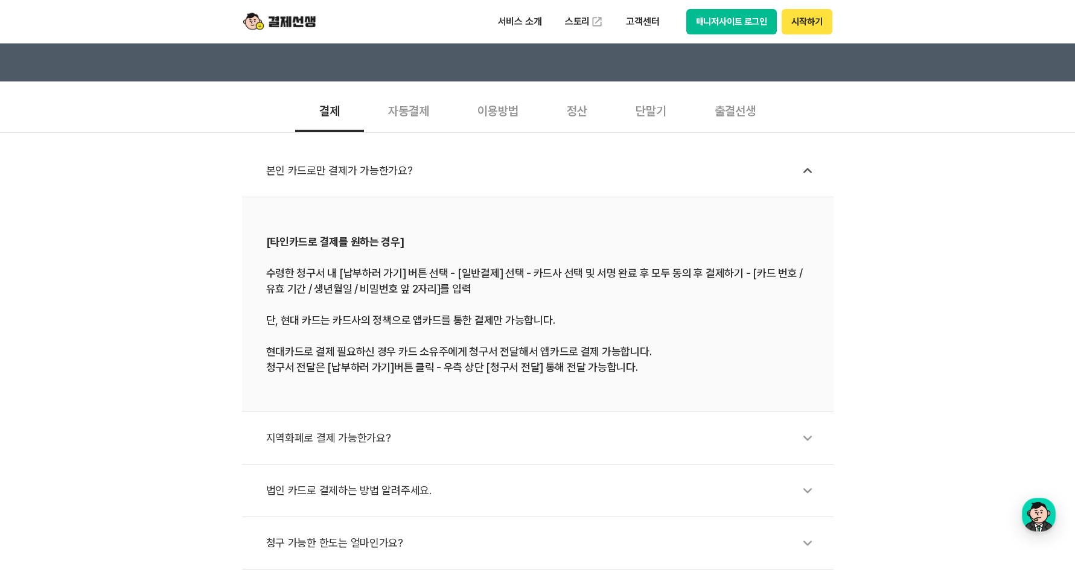
click at [424, 114] on div "자동결제" at bounding box center [408, 110] width 89 height 45
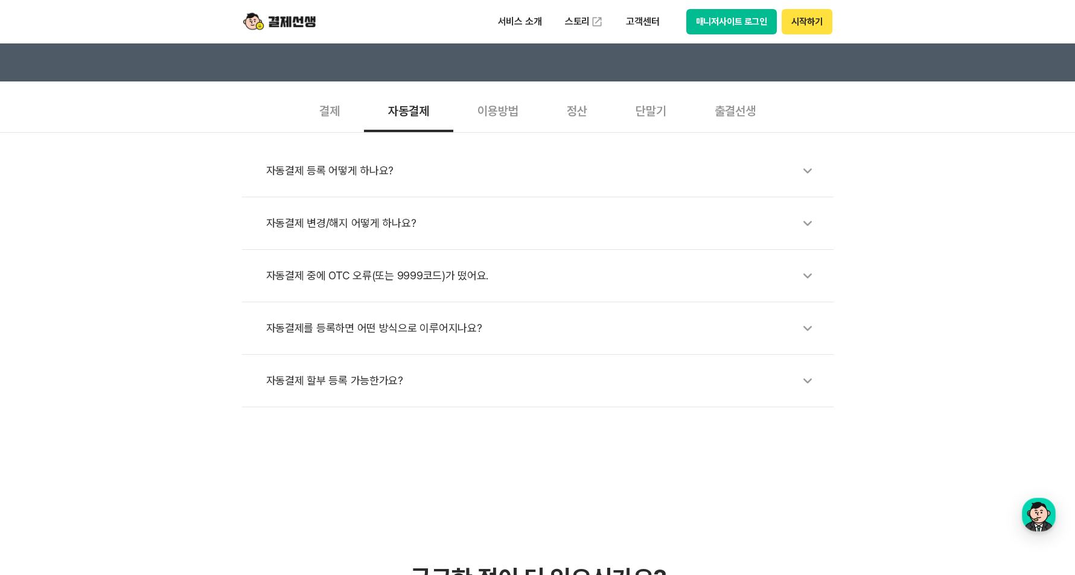
click at [484, 126] on div "이용방법" at bounding box center [497, 110] width 89 height 45
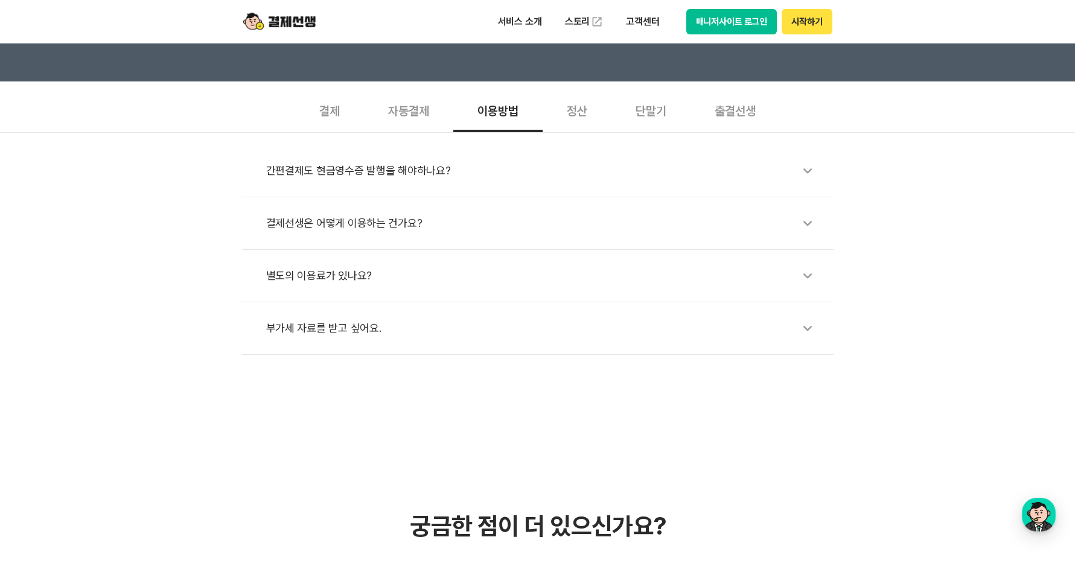
click at [514, 214] on div "결제선생은 어떻게 이용하는 건가요?" at bounding box center [544, 224] width 556 height 28
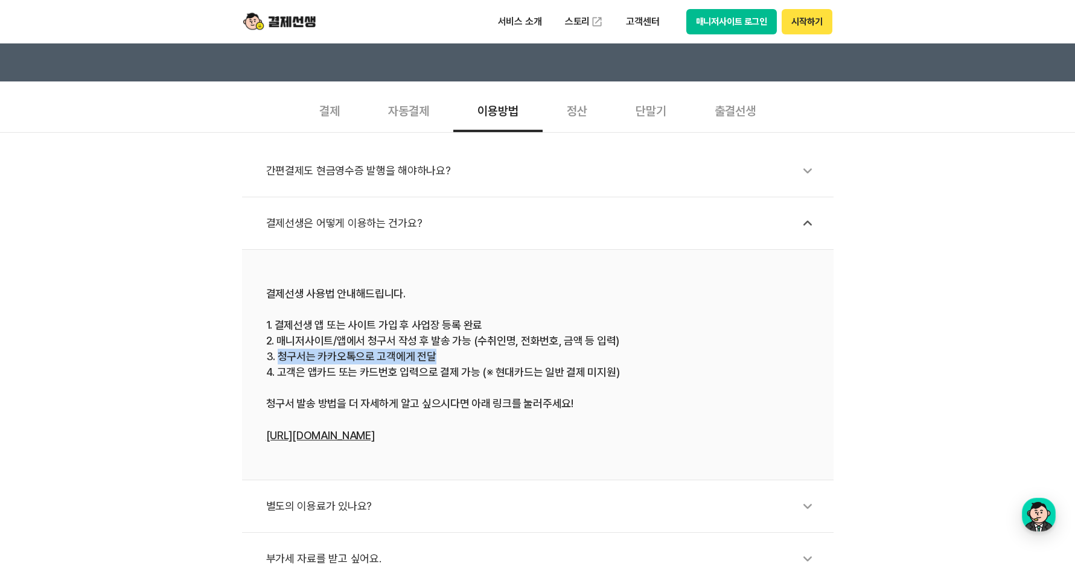
drag, startPoint x: 277, startPoint y: 359, endPoint x: 477, endPoint y: 357, distance: 199.9
click at [477, 357] on div "결제선생 사용법 안내해드립니다. 1. 결제선생 앱 또는 사이트 가입 후 사업장 등록 완료 2. 매니저사이트/앱에서 청구서 작성 후 발송 가능 …" at bounding box center [537, 365] width 543 height 158
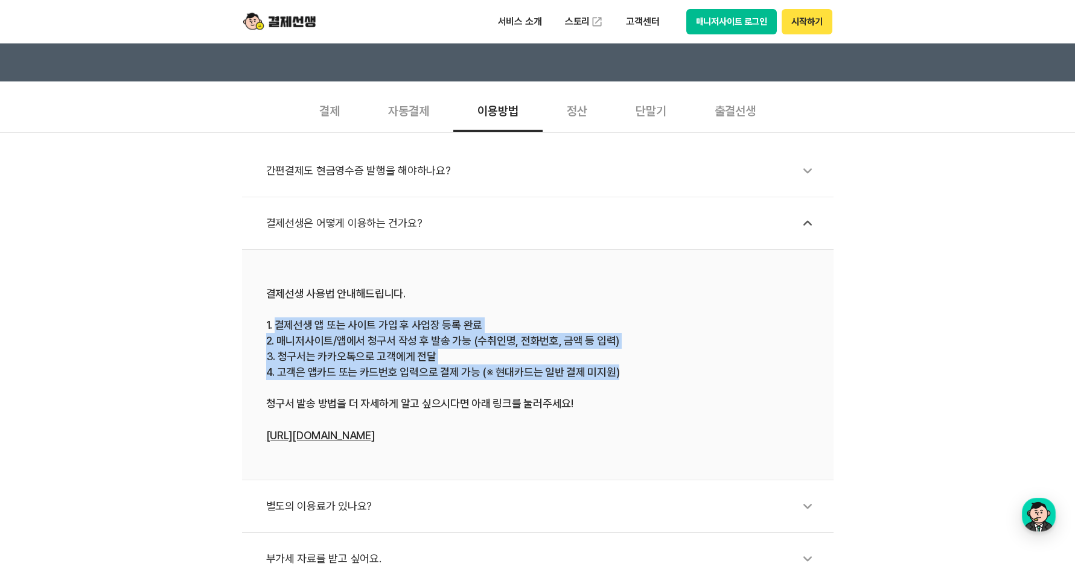
drag, startPoint x: 275, startPoint y: 324, endPoint x: 627, endPoint y: 373, distance: 356.1
click at [627, 373] on div "결제선생 사용법 안내해드립니다. 1. 결제선생 앱 또는 사이트 가입 후 사업장 등록 완료 2. 매니저사이트/앱에서 청구서 작성 후 발송 가능 …" at bounding box center [537, 365] width 543 height 158
click at [632, 370] on div "결제선생 사용법 안내해드립니다. 1. 결제선생 앱 또는 사이트 가입 후 사업장 등록 완료 2. 매니저사이트/앱에서 청구서 작성 후 발송 가능 …" at bounding box center [537, 365] width 543 height 158
drag, startPoint x: 626, startPoint y: 367, endPoint x: 263, endPoint y: 327, distance: 364.5
click at [263, 327] on li "결제선생 사용법 안내해드립니다. 1. 결제선생 앱 또는 사이트 가입 후 사업장 등록 완료 2. 매니저사이트/앱에서 청구서 작성 후 발송 가능 …" at bounding box center [538, 365] width 592 height 231
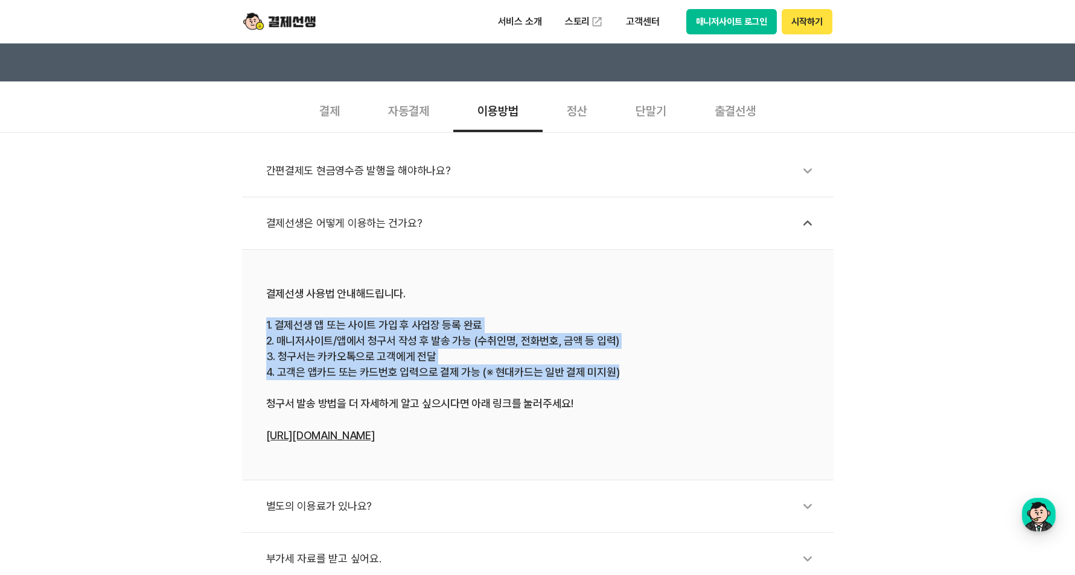
copy div "1. 결제선생 앱 또는 사이트 가입 후 사업장 등록 완료 2. 매니저사이트/앱에서 청구서 작성 후 발송 가능 (수취인명, 전화번호, 금액 등 …"
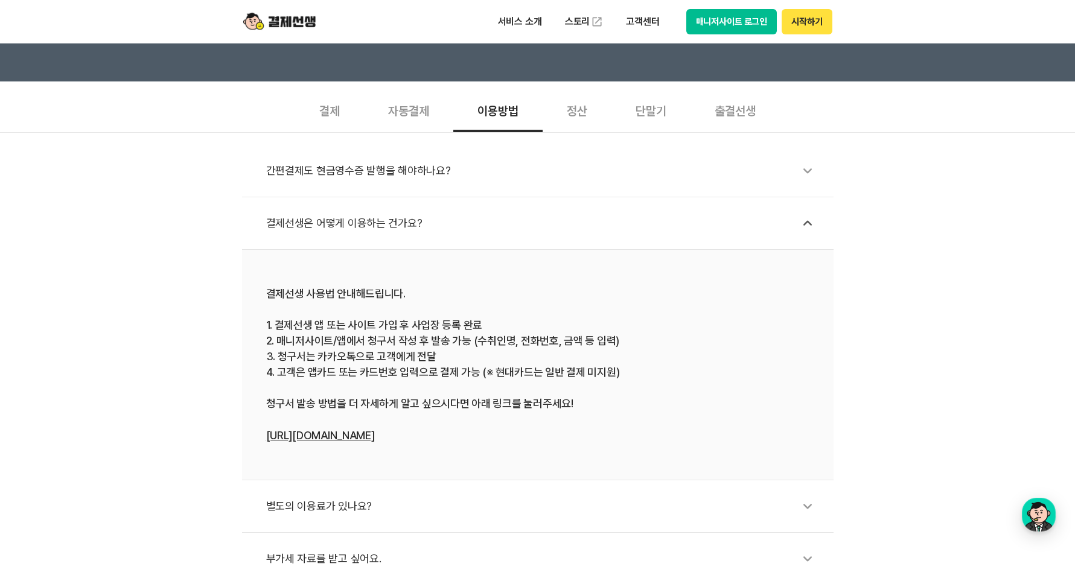
click at [296, 228] on div "결제선생은 어떻게 이용하는 건가요?" at bounding box center [544, 224] width 556 height 28
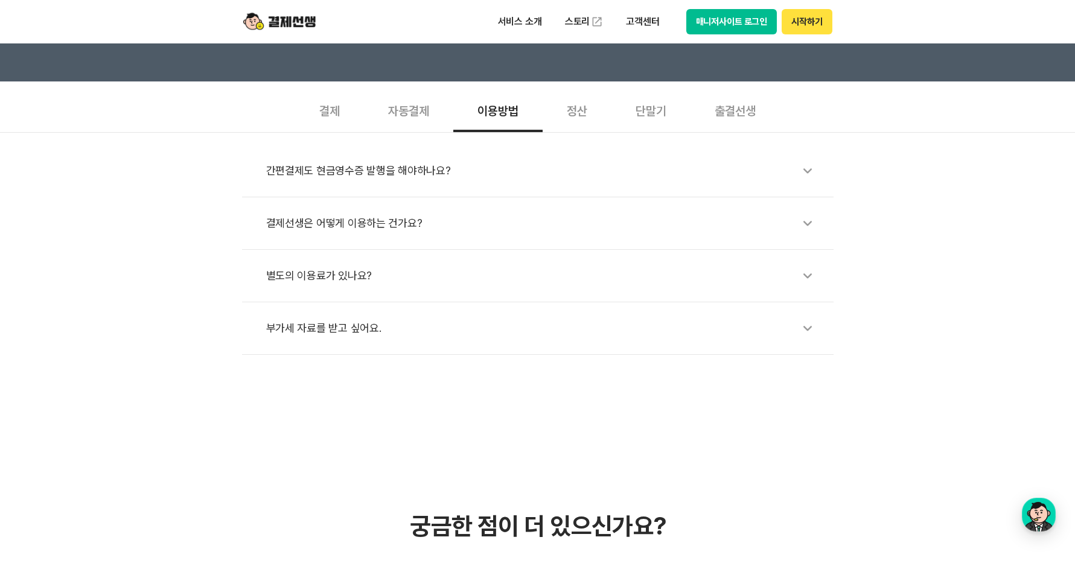
click at [362, 280] on div "별도의 이용료가 있나요?" at bounding box center [544, 276] width 556 height 28
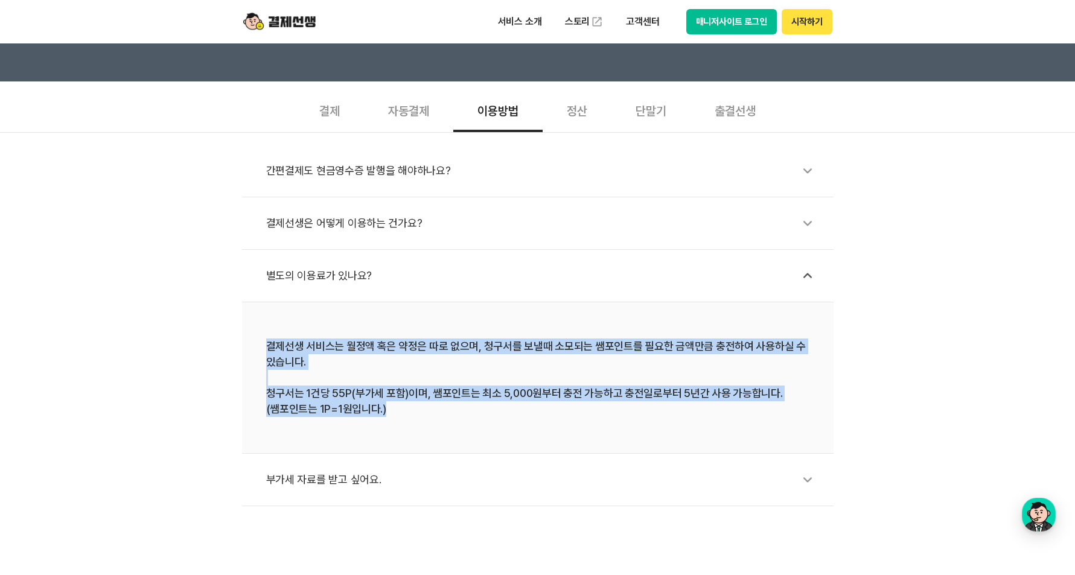
drag, startPoint x: 265, startPoint y: 343, endPoint x: 437, endPoint y: 415, distance: 186.7
click at [437, 415] on li "결제선생 서비스는 월정액 혹은 약정은 따로 없으며, 청구서를 보낼때 소모되는 쌤포인트를 필요한 금액만큼 충전하여 사용하실 수 있습니다. 청구서…" at bounding box center [538, 379] width 592 height 152
copy div "결제선생 서비스는 월정액 혹은 약정은 따로 없으며, 청구서를 보낼때 소모되는 쌤포인트를 필요한 금액만큼 충전하여 사용하실 수 있습니다. 청구서…"
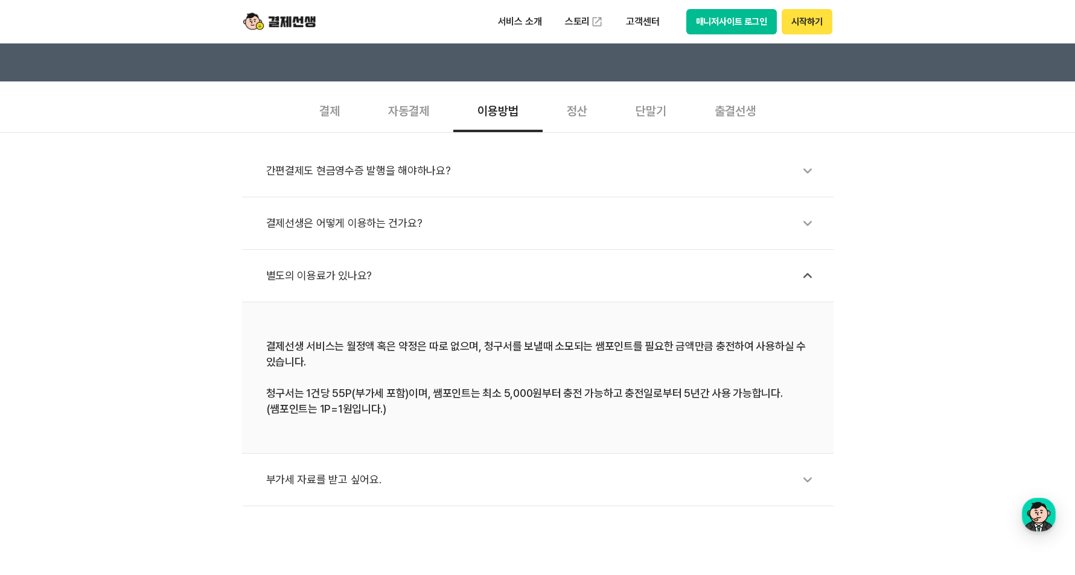
click at [359, 237] on div "결제선생은 어떻게 이용하는 건가요?" at bounding box center [544, 224] width 556 height 28
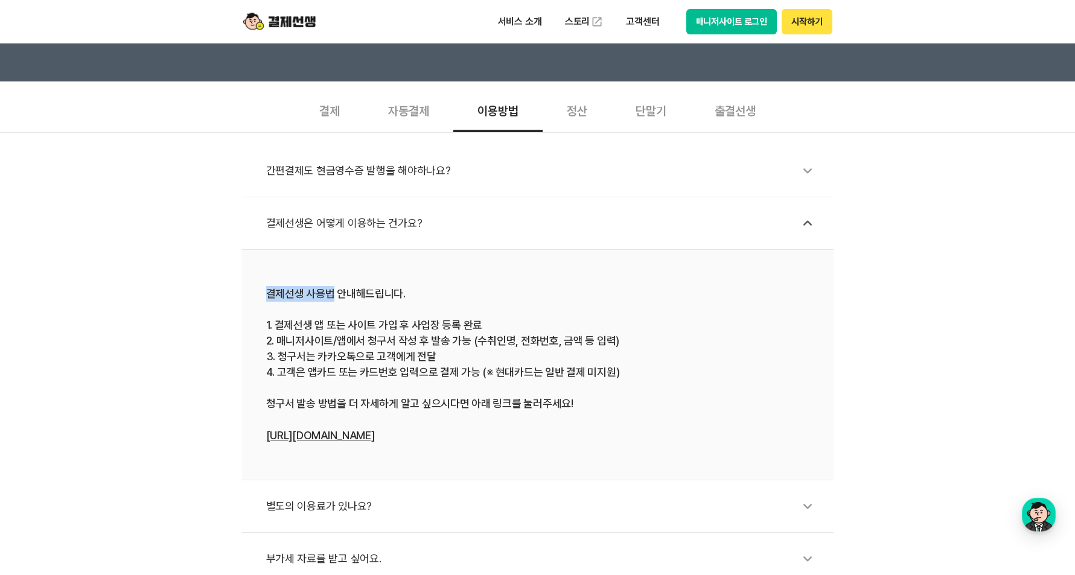
drag, startPoint x: 271, startPoint y: 295, endPoint x: 330, endPoint y: 292, distance: 58.6
click at [330, 292] on div "결제선생 사용법 안내해드립니다. 1. 결제선생 앱 또는 사이트 가입 후 사업장 등록 완료 2. 매니저사이트/앱에서 청구서 작성 후 발송 가능 …" at bounding box center [537, 365] width 543 height 158
click at [203, 191] on div "간편결제도 현금영수증 발행을 해야하나요? 결제선생은 어떻게 이용하는 건가요? 결제선생 사용법 안내해드립니다. 1. 결제선생 앱 또는 사이트 가…" at bounding box center [537, 358] width 1075 height 453
click at [595, 115] on div "정산" at bounding box center [577, 110] width 69 height 45
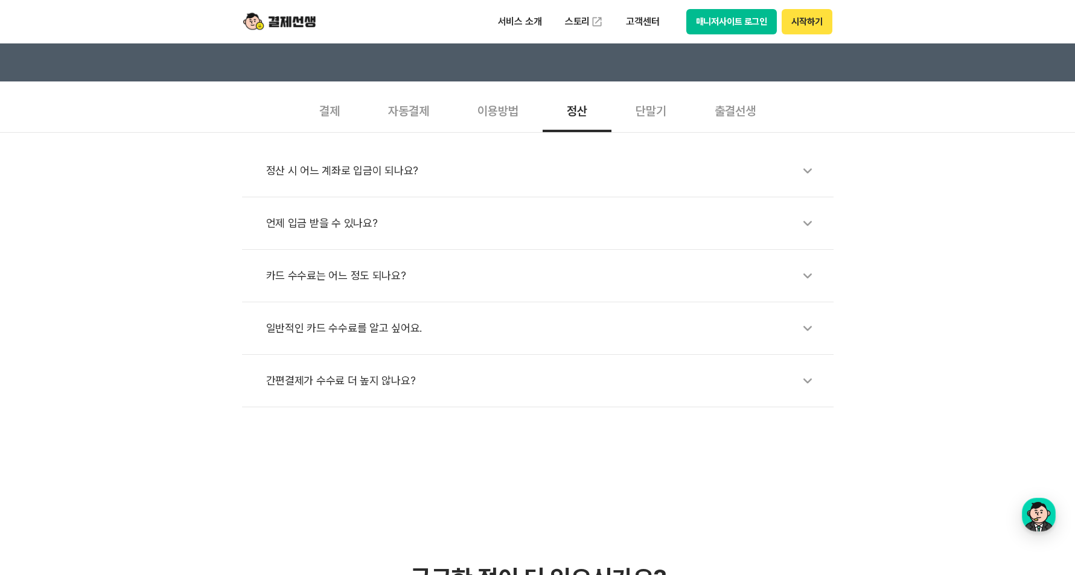
click at [502, 175] on div "정산 시 어느 계좌로 입금이 되나요?" at bounding box center [544, 171] width 556 height 28
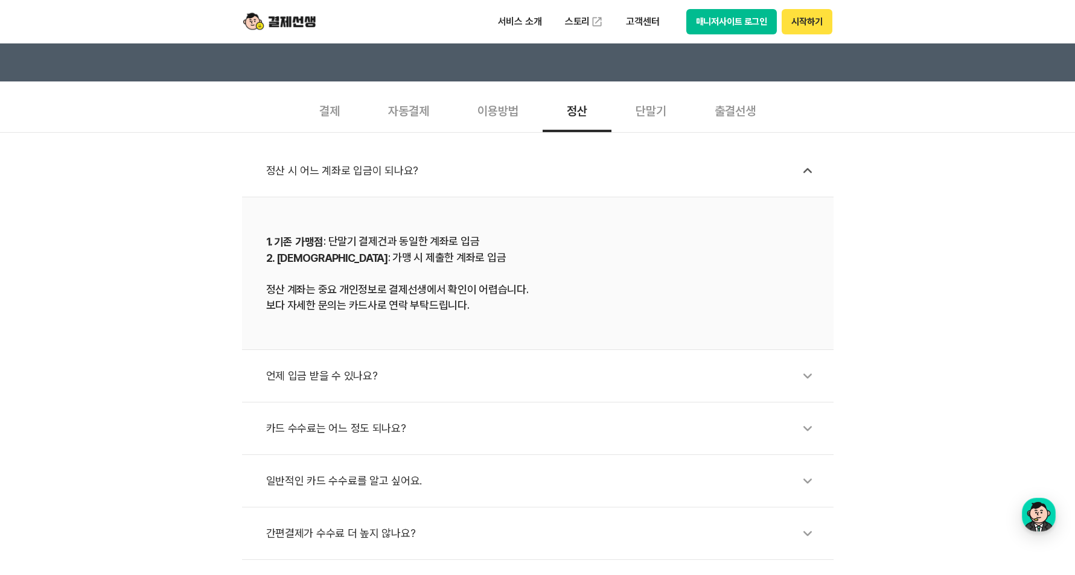
drag, startPoint x: 261, startPoint y: 237, endPoint x: 499, endPoint y: 259, distance: 238.3
click at [499, 259] on li "1. 기존 가맹점 : 단말기 결제건과 동일한 계좌로 입금 2. 신규 가맹점 : 가맹 시 제출한 계좌로 입금 정산 계좌는 중요 개인정보로 결제선…" at bounding box center [538, 273] width 592 height 153
copy div "1. 기존 가맹점 : 단말기 결제건과 동일한 계좌로 입금 2. 신규 가맹점 : 가맹 시 제출한 계좌로 입금"
click at [375, 379] on div "언제 입금 받을 수 있나요?" at bounding box center [544, 376] width 556 height 28
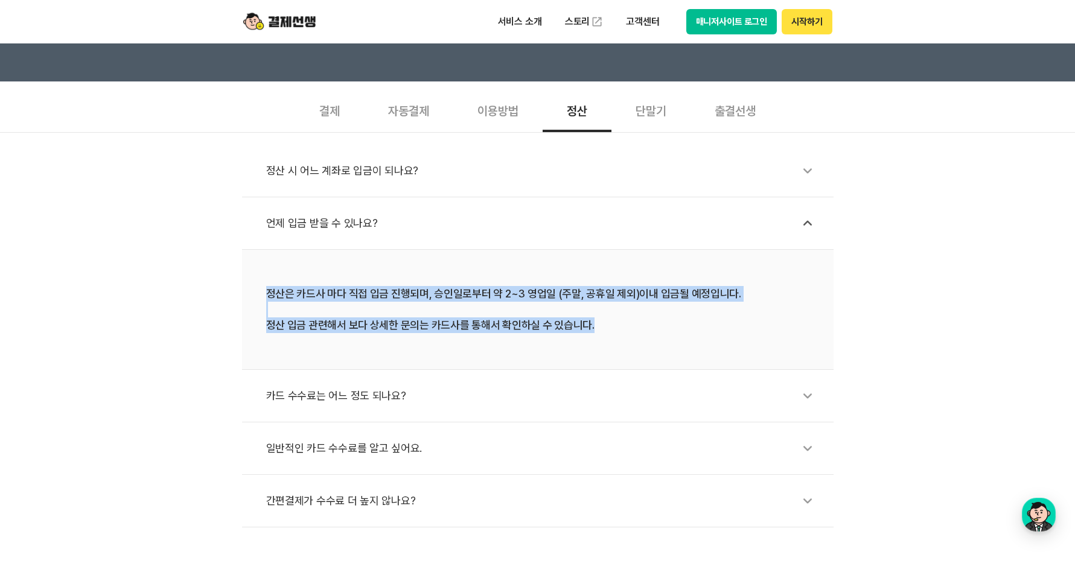
drag, startPoint x: 266, startPoint y: 291, endPoint x: 624, endPoint y: 344, distance: 362.0
click at [624, 344] on li "정산은 카드사 마다 직접 입금 진행되며, 승인일로부터 약 2~3 영업일 (주말, 공휴일 제외)이내 입금될 예정입니다. 정산 입금 관련해서 보다…" at bounding box center [538, 310] width 592 height 120
click at [317, 301] on div "정산은 카드사 마다 직접 입금 진행되며, 승인일로부터 약 2~3 영업일 (주말, 공휴일 제외)이내 입금될 예정입니다. 정산 입금 관련해서 보다…" at bounding box center [537, 309] width 543 height 47
drag, startPoint x: 258, startPoint y: 288, endPoint x: 641, endPoint y: 349, distance: 387.0
click at [641, 349] on li "정산은 카드사 마다 직접 입금 진행되며, 승인일로부터 약 2~3 영업일 (주말, 공휴일 제외)이내 입금될 예정입니다. 정산 입금 관련해서 보다…" at bounding box center [538, 310] width 592 height 120
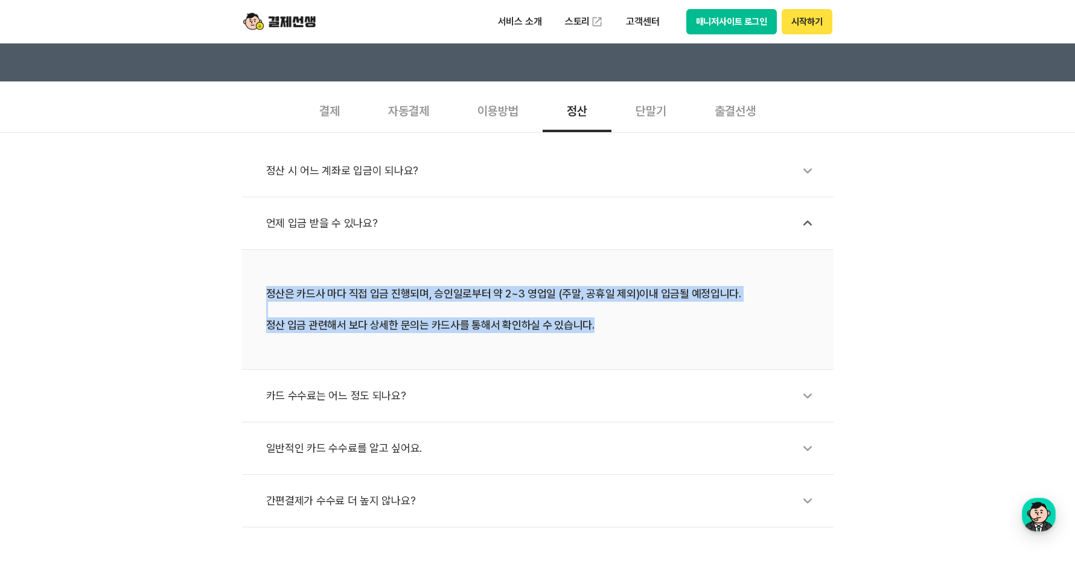
copy div "정산은 카드사 마다 직접 입금 진행되며, 승인일로부터 약 2~3 영업일 (주말, 공휴일 제외)이내 입금될 예정입니다. 정산 입금 관련해서 보다…"
click at [190, 307] on div "정산 시 어느 계좌로 입금이 되나요? 언제 입금 받을 수 있나요? 정산은 카드사 마다 직접 입금 진행되며, 승인일로부터 약 2~3 영업일 (주…" at bounding box center [537, 329] width 1075 height 395
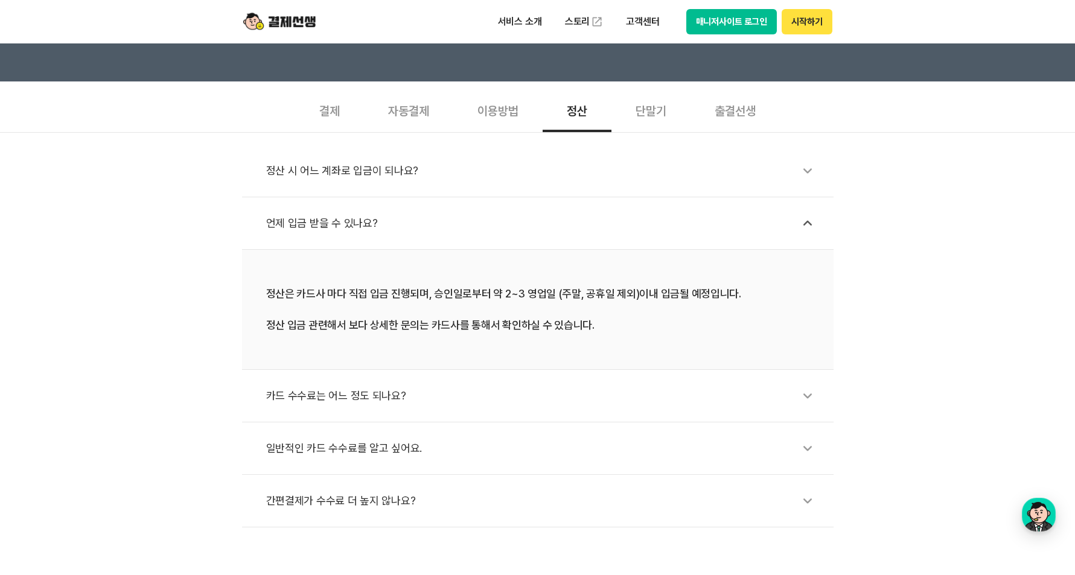
click at [329, 392] on div "카드 수수료는 어느 정도 되나요?" at bounding box center [544, 396] width 556 height 28
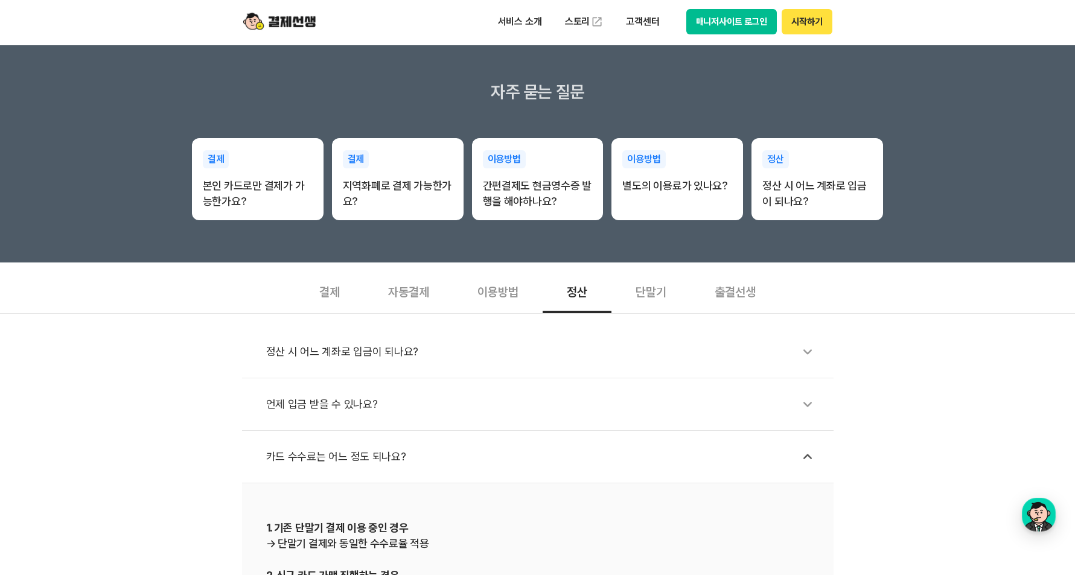
scroll to position [0, 0]
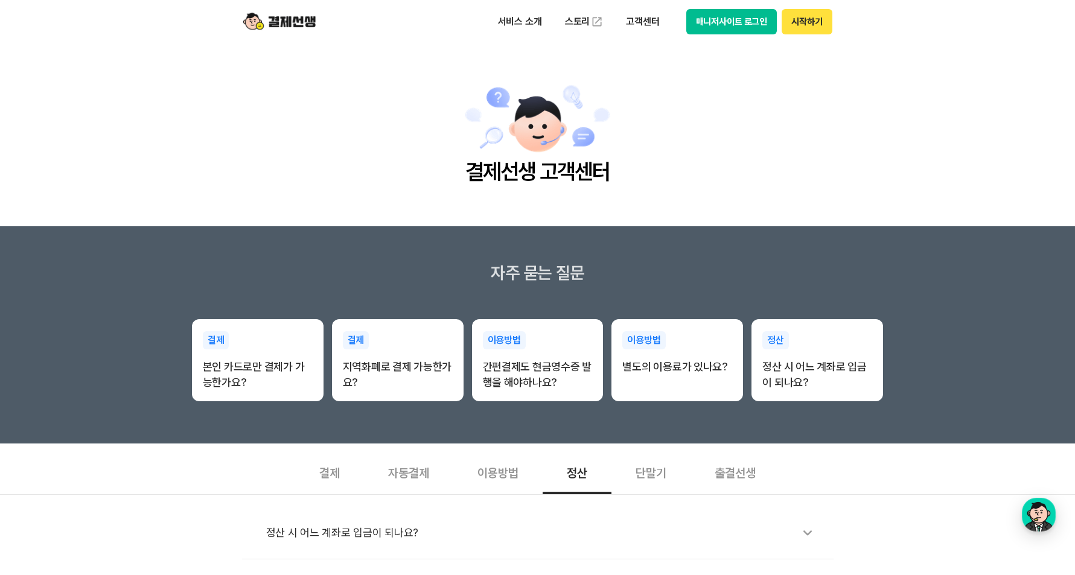
click at [644, 488] on div "단말기" at bounding box center [651, 472] width 79 height 45
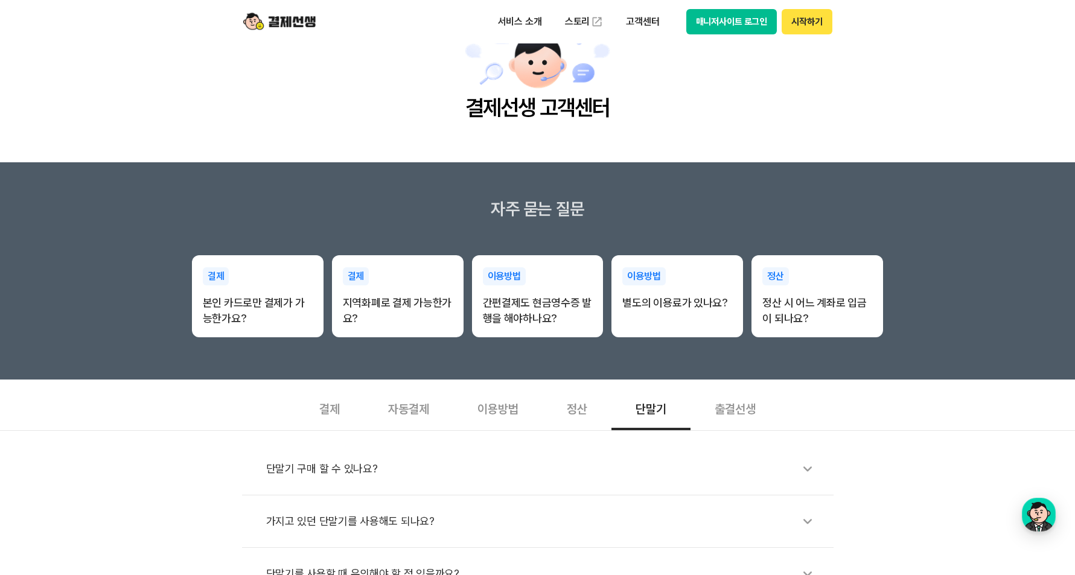
scroll to position [181, 0]
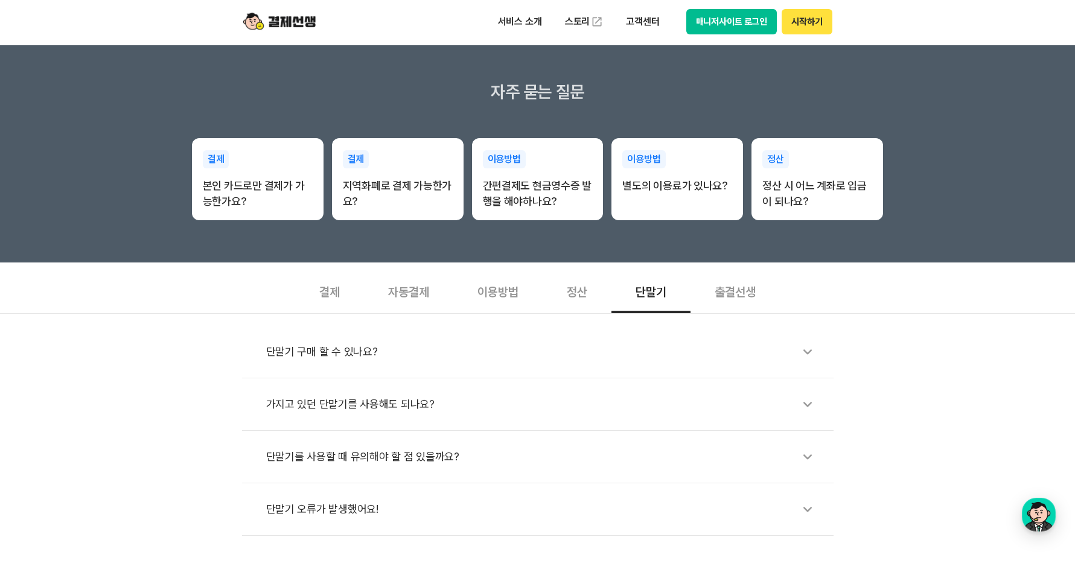
click at [740, 298] on div "출결선생" at bounding box center [735, 291] width 89 height 45
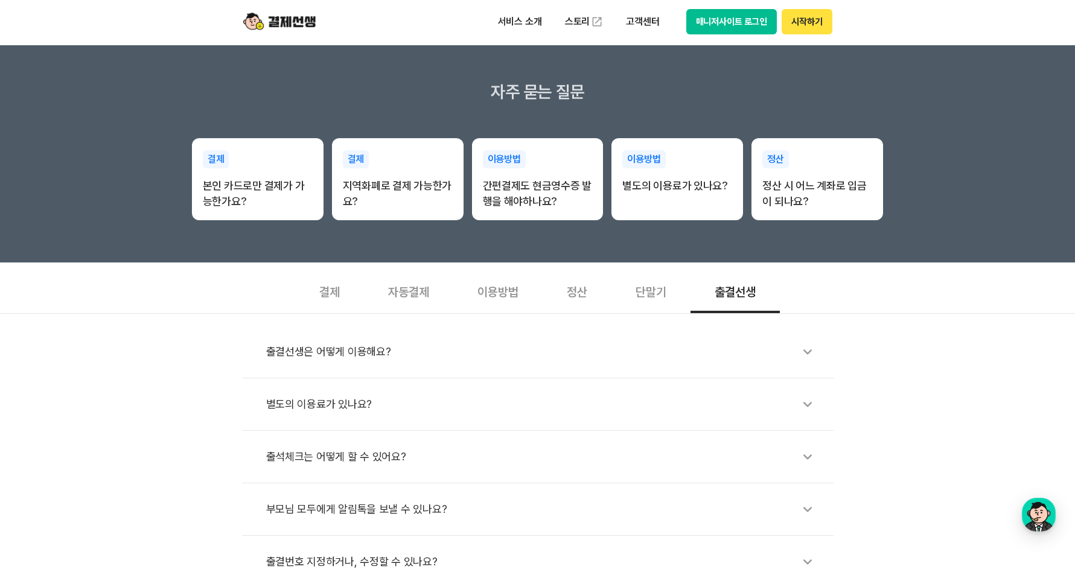
click at [390, 365] on div "출결선생은 어떻게 이용해요?" at bounding box center [544, 352] width 556 height 28
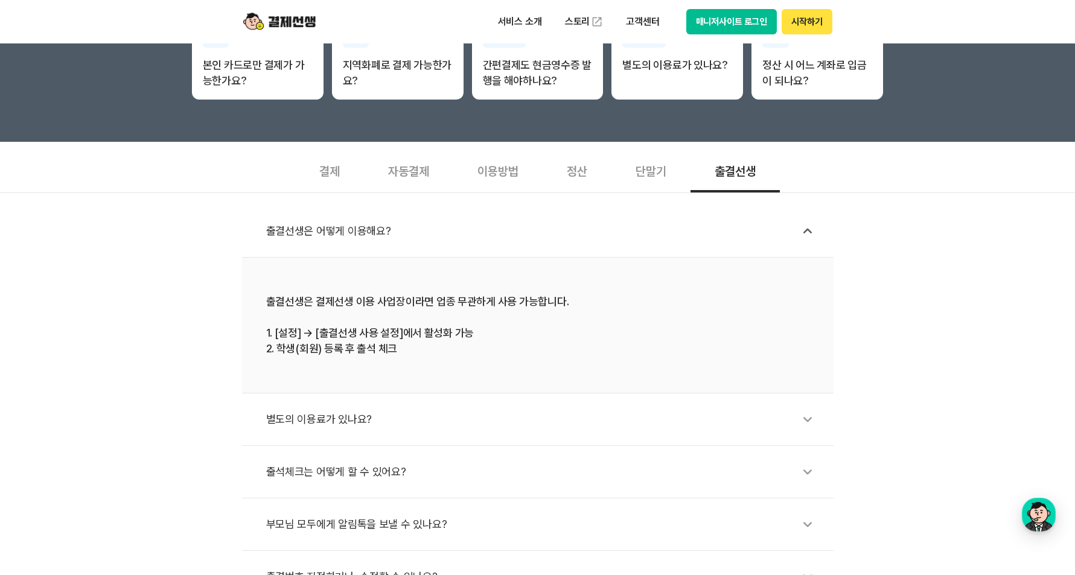
click at [347, 441] on li "별도의 이용료가 있나요?" at bounding box center [538, 420] width 592 height 53
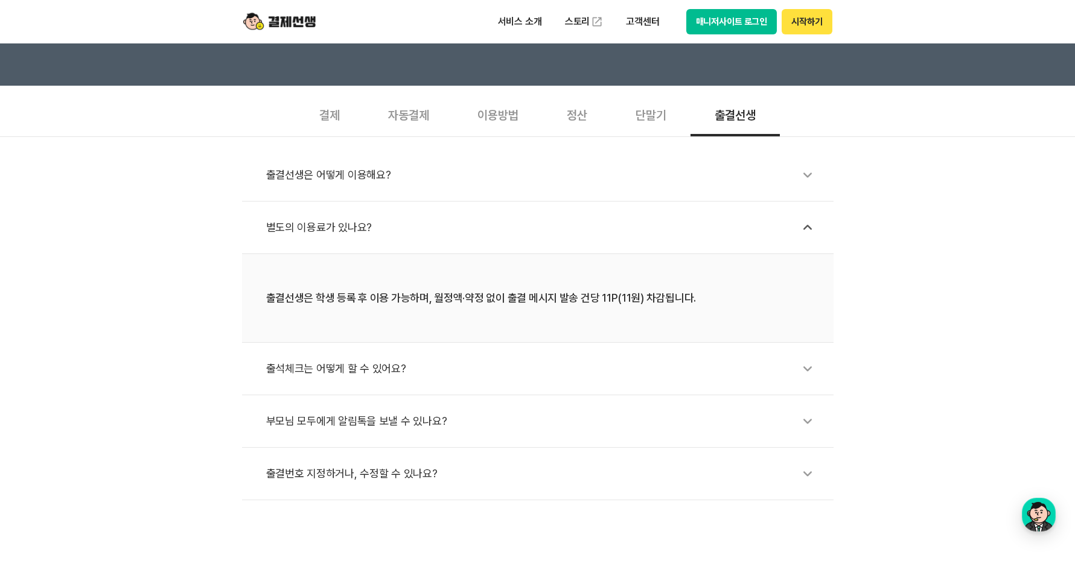
scroll to position [423, 0]
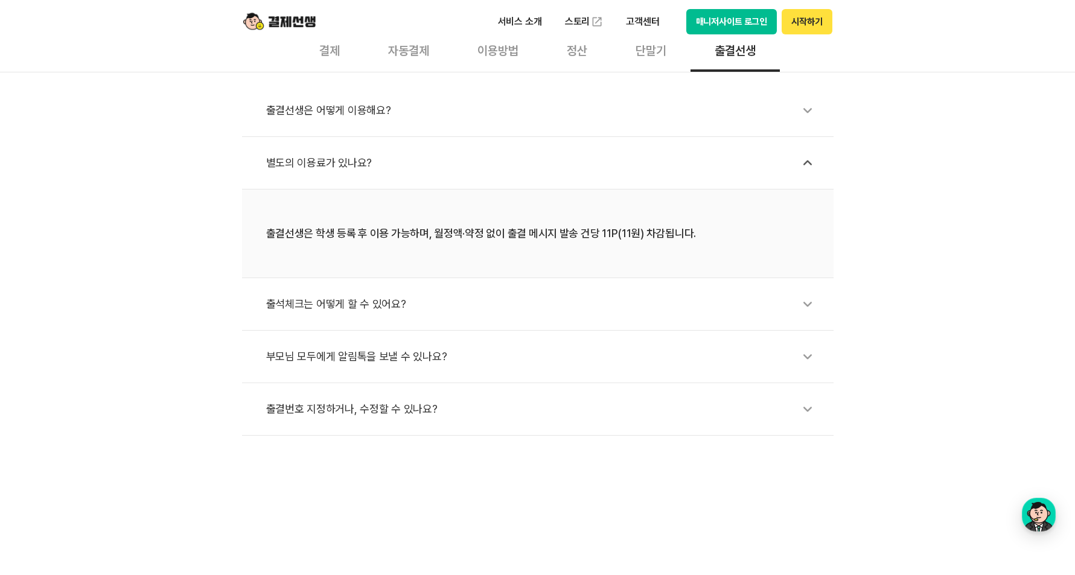
click at [356, 318] on li "출석체크는 어떻게 할 수 있어요?" at bounding box center [538, 304] width 592 height 53
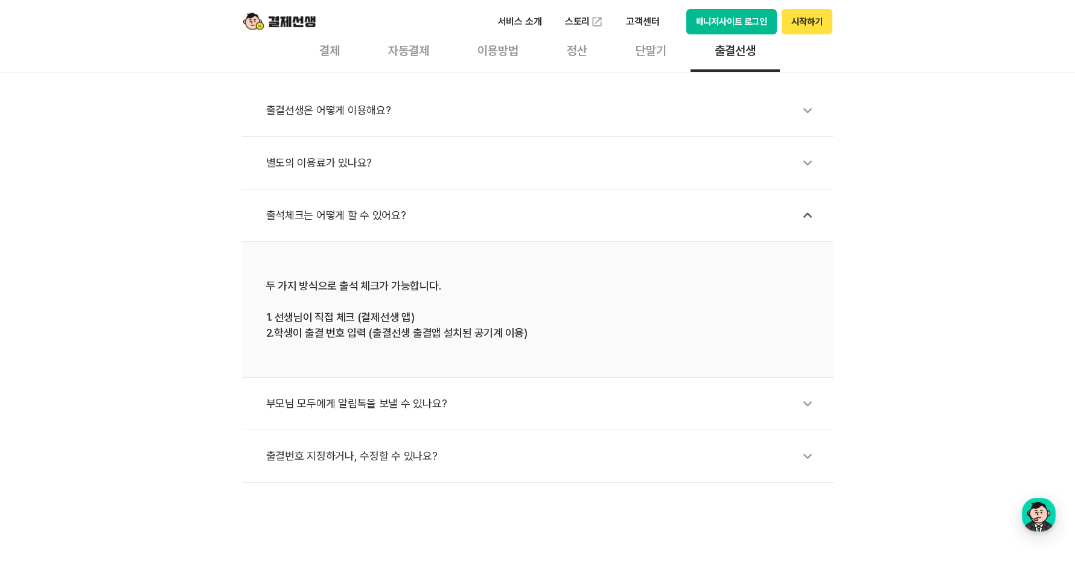
click at [348, 410] on div "부모님 모두에게 알림톡을 보낼 수 있나요?" at bounding box center [544, 404] width 556 height 28
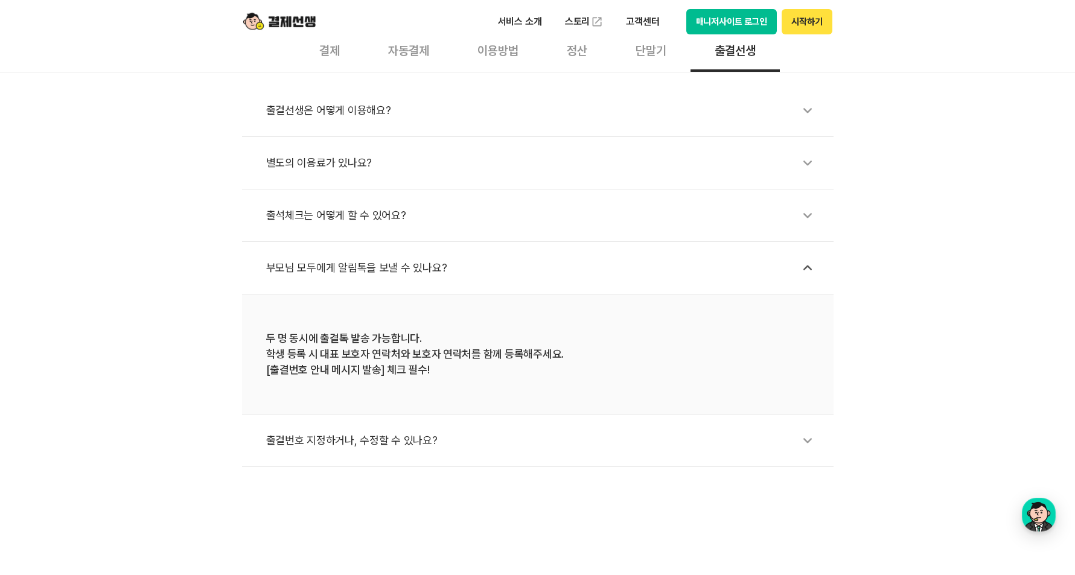
click at [371, 441] on div "출결번호 지정하거나, 수정할 수 있나요?" at bounding box center [544, 441] width 556 height 28
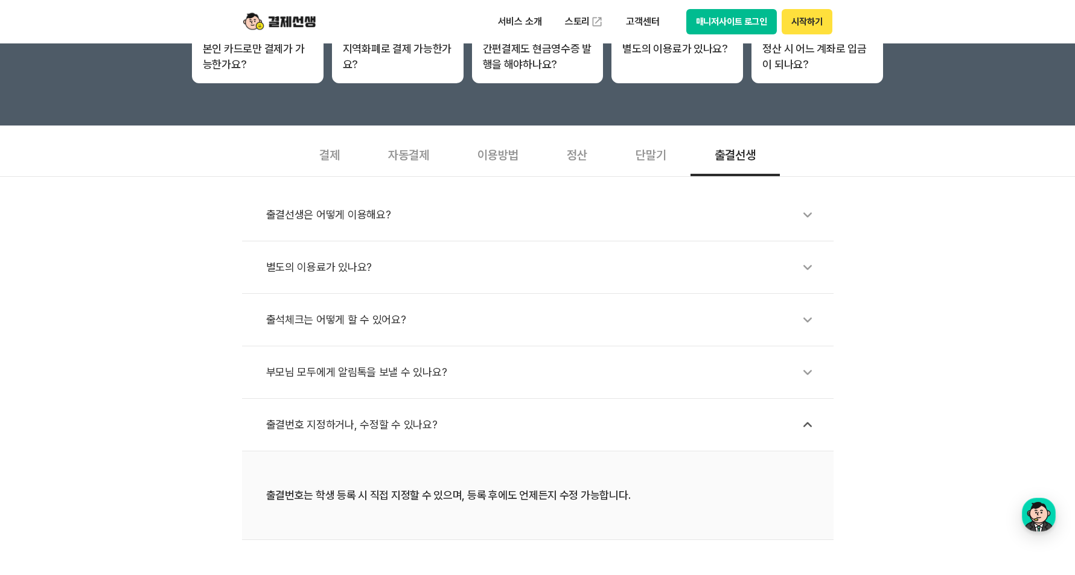
scroll to position [302, 0]
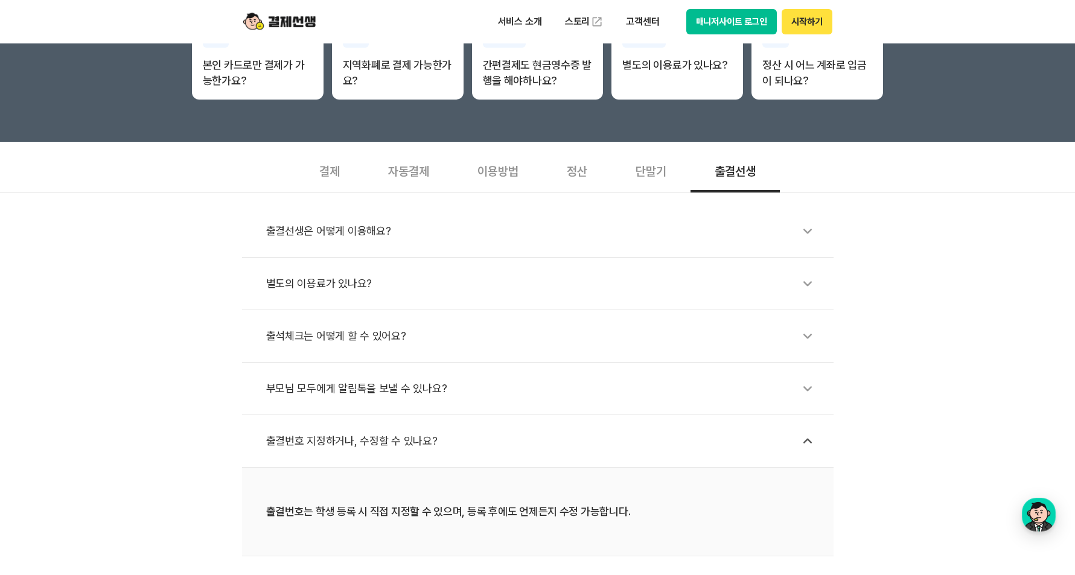
click at [395, 179] on div "자동결제" at bounding box center [408, 170] width 89 height 45
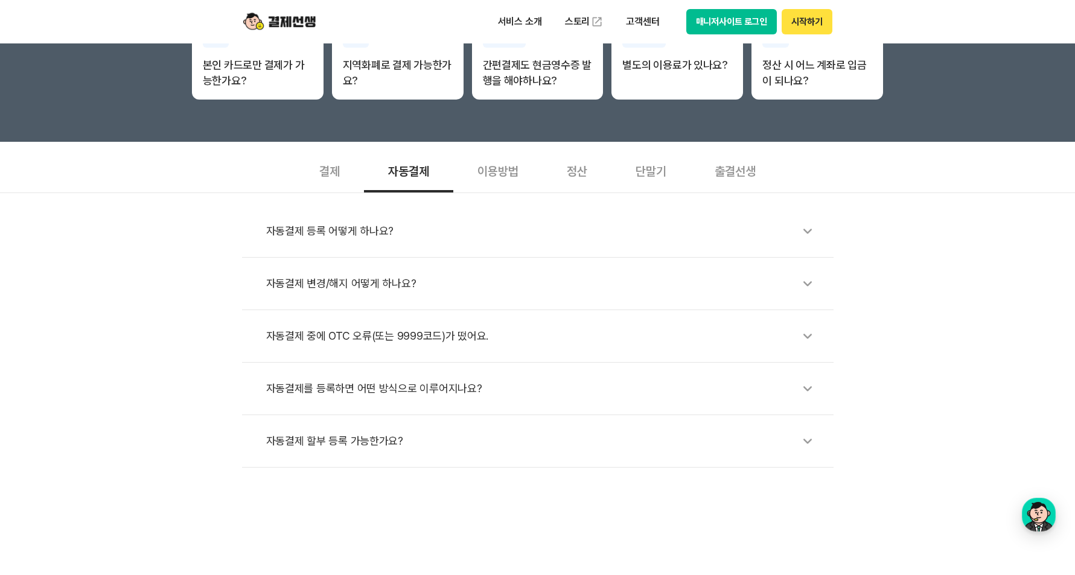
click at [329, 172] on div "결제" at bounding box center [329, 170] width 69 height 45
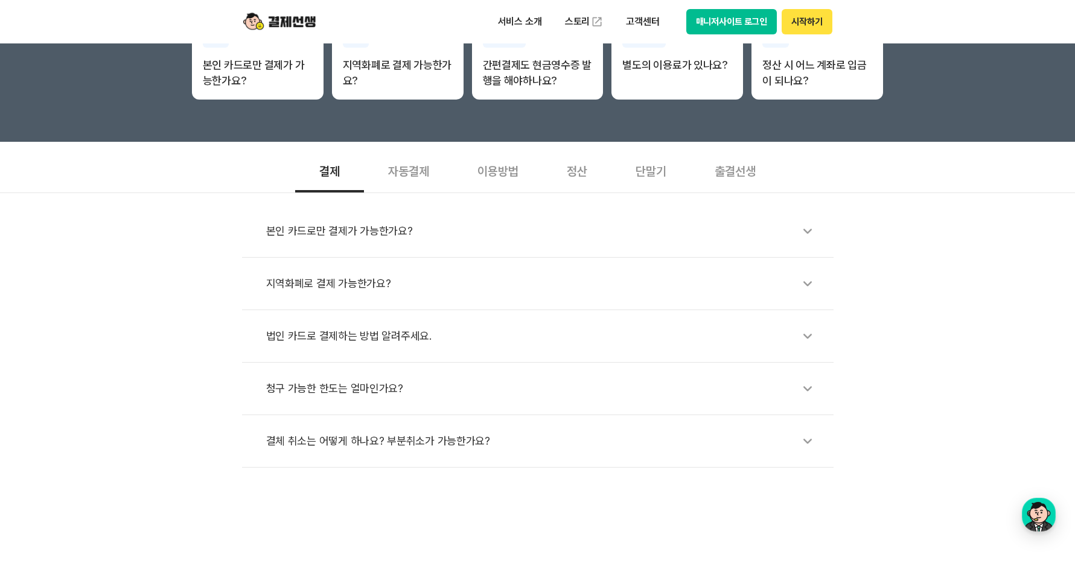
click at [319, 234] on div "본인 카드로만 결제가 가능한가요?" at bounding box center [544, 231] width 556 height 28
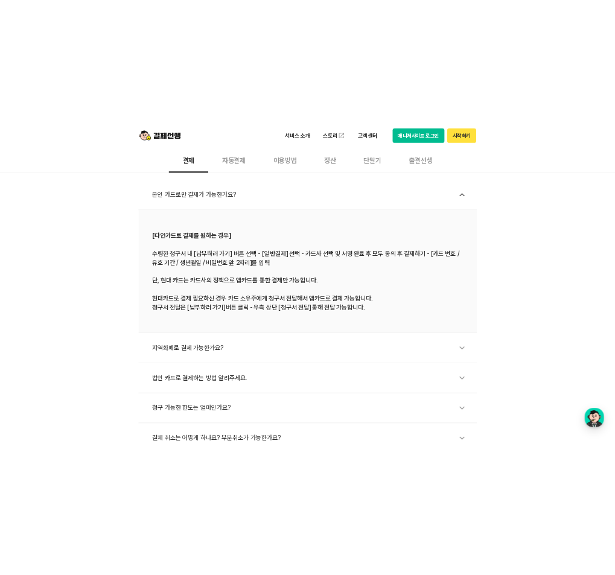
scroll to position [423, 0]
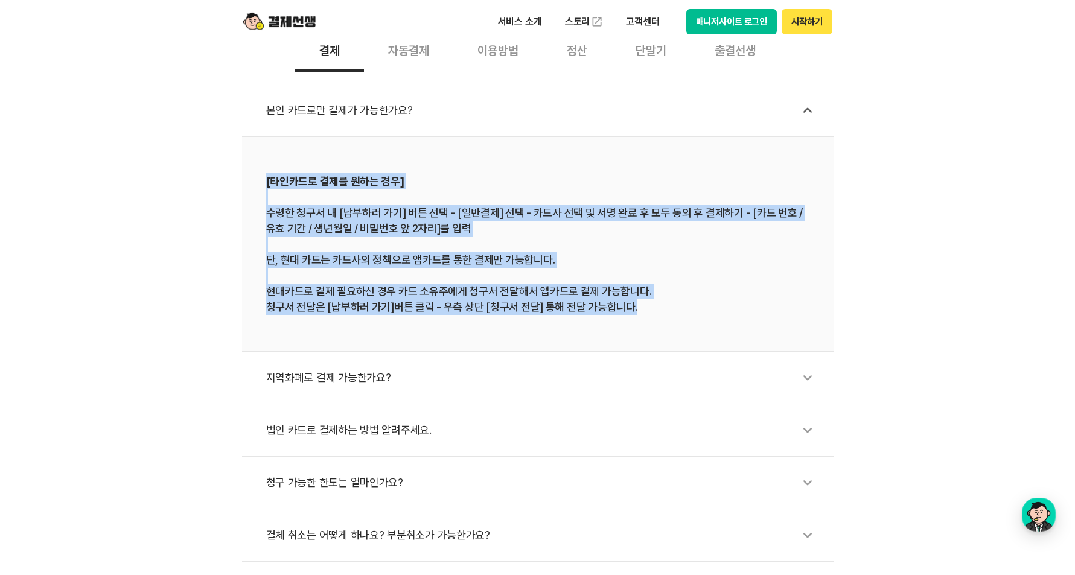
drag, startPoint x: 264, startPoint y: 177, endPoint x: 644, endPoint y: 327, distance: 408.3
click at [644, 327] on li "[타인카드로 결제를 원하는 경우] 수령한 청구서 내 [납부하러 가기] 버튼 선택 - [일반결제] 선택 - 카드사 선택 및 서명 완료 후 모두 …" at bounding box center [538, 244] width 592 height 215
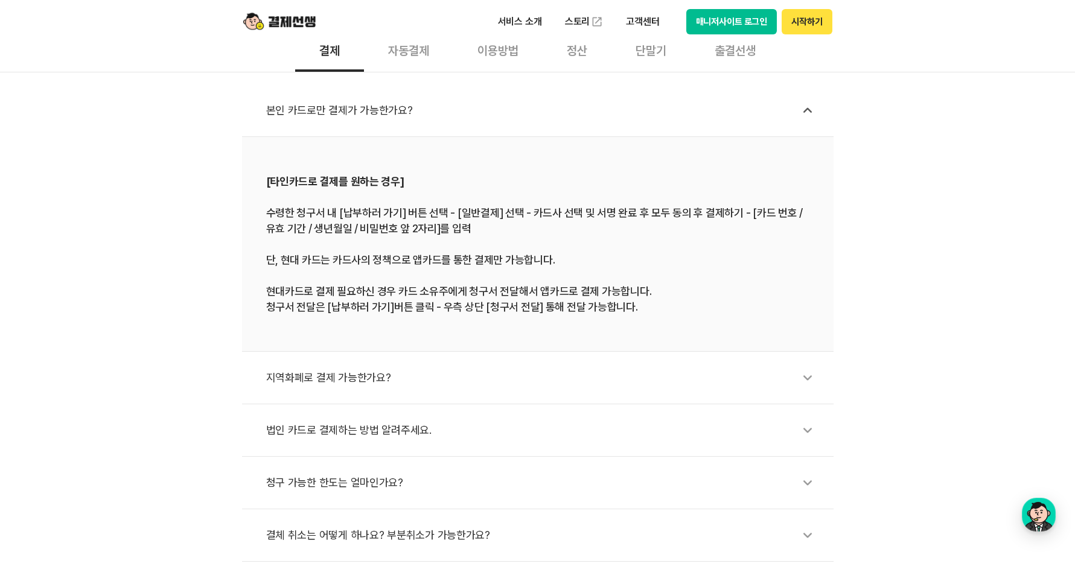
click at [356, 479] on div "청구 가능한 한도는 얼마인가요?" at bounding box center [544, 483] width 556 height 28
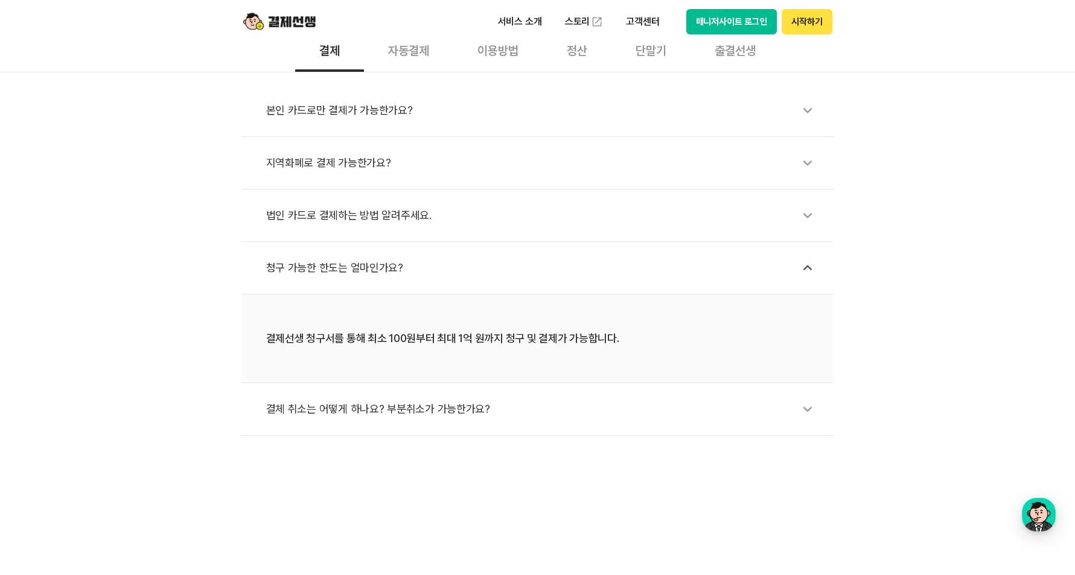
click at [379, 171] on div "지역화폐로 결제 가능한가요?" at bounding box center [544, 163] width 556 height 28
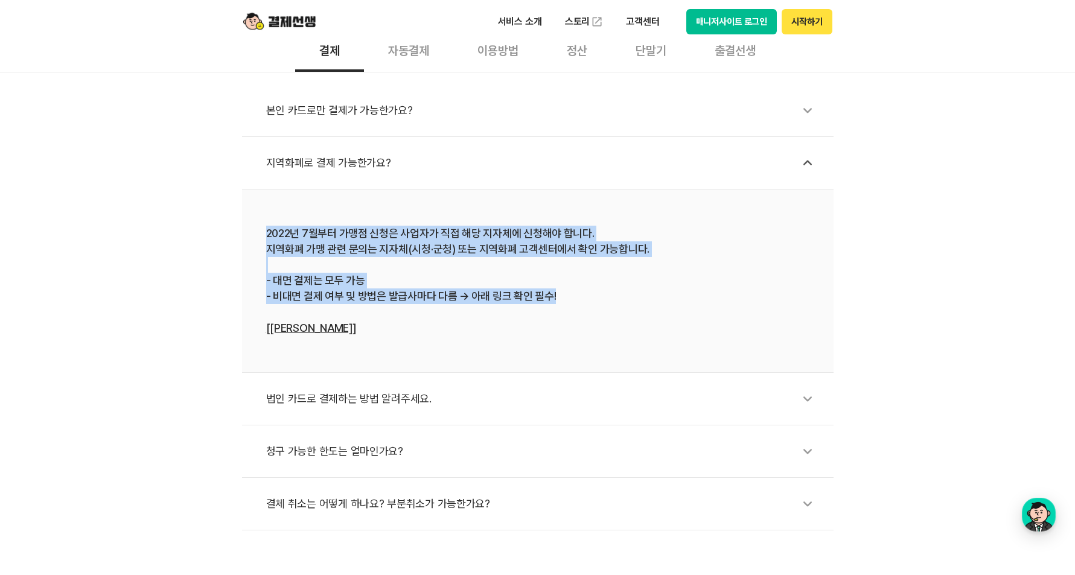
drag, startPoint x: 261, startPoint y: 225, endPoint x: 585, endPoint y: 298, distance: 332.2
click at [585, 298] on li "2022년 7월부터 가맹점 신청은 사업자가 직접 해당 지자체에 신청해야 합니다. 지역화폐 가맹 관련 문의는 지자체(시청·군청) 또는 지역화폐 …" at bounding box center [538, 282] width 592 height 184
click at [318, 327] on link "[[PERSON_NAME]]" at bounding box center [311, 328] width 90 height 13
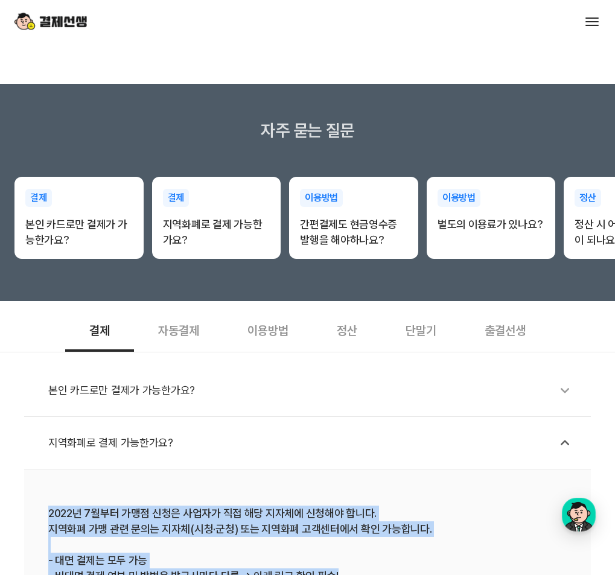
scroll to position [121, 0]
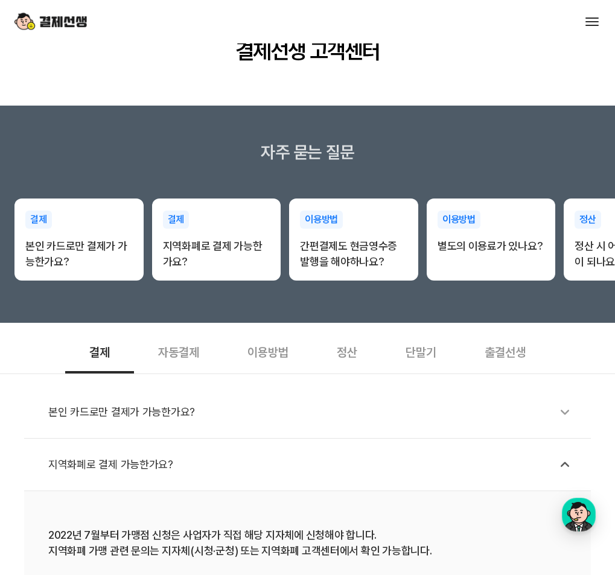
click at [0, 0] on p "서비스 소개" at bounding box center [0, 0] width 0 height 0
click at [0, 0] on link "청구서 발송" at bounding box center [0, 0] width 0 height 0
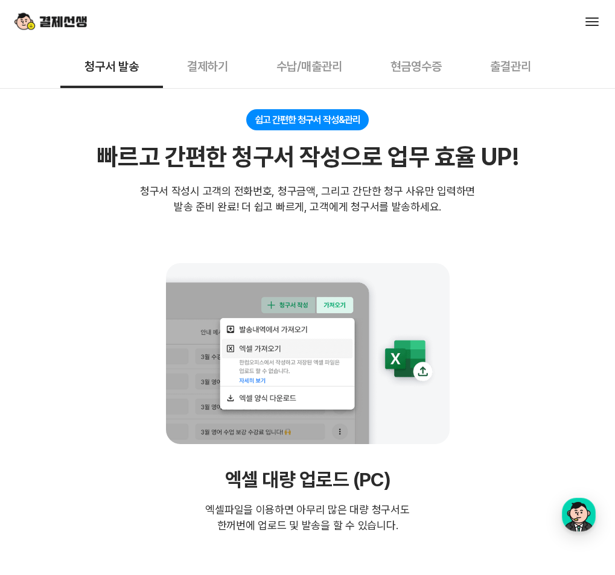
scroll to position [242, 0]
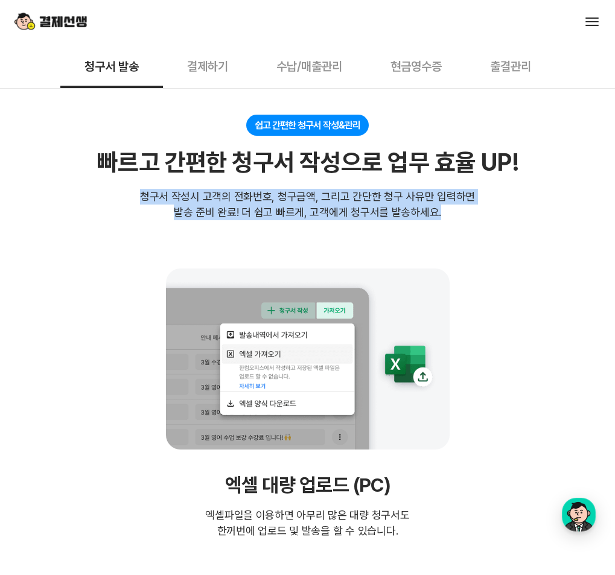
drag, startPoint x: 146, startPoint y: 195, endPoint x: 437, endPoint y: 210, distance: 292.0
click at [437, 210] on div "청구서 작성시 고객의 전화번호, 청구금액, 그리고 간단한 청구 사유만 입력하면 발송 준비 완료! 더 쉽고 빠르게, 고객에게 청구서를 발송하세요." at bounding box center [307, 204] width 335 height 31
copy div "청구서 작성시 고객의 전화번호, 청구금액, 그리고 간단한 청구 사유만 입력하면 발송 준비 완료! 더 쉽고 빠르게, 고객에게 청구서를 발송하세요."
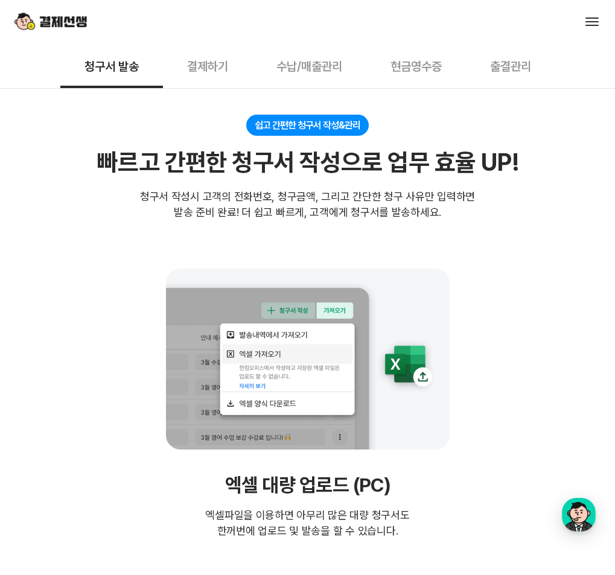
click at [275, 156] on div "빠르고 간편한 청구서 작성으로 업무 효율 UP!" at bounding box center [307, 162] width 421 height 29
drag, startPoint x: 298, startPoint y: 127, endPoint x: 358, endPoint y: 127, distance: 59.8
click at [358, 127] on div "쉽고 간편한 청구서 작성&관리" at bounding box center [307, 125] width 123 height 21
copy div "청구서 작성&관리"
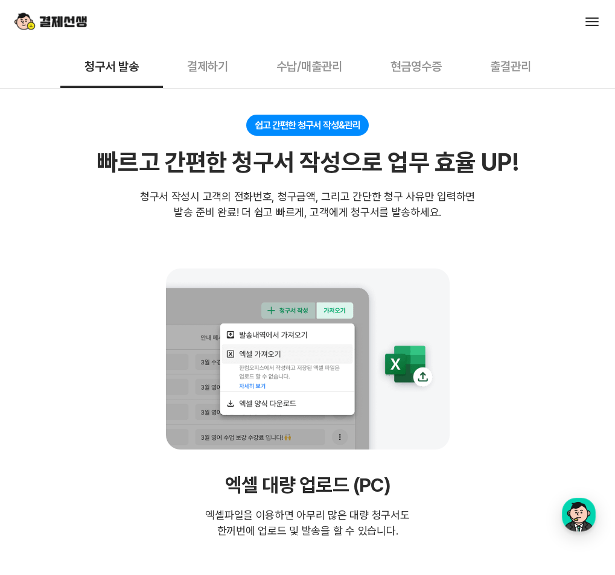
drag, startPoint x: 354, startPoint y: 335, endPoint x: 541, endPoint y: 391, distance: 194.8
click at [409, 474] on div "엑셀 대량 업로드 (PC) 엑셀파일을 이용하면 아무리 많은 대량 청구서도 한꺼번에 업로드 및 발송을 할 수 있습니다." at bounding box center [307, 506] width 204 height 65
copy div "엑셀 대량 업로드 (PC) 엑셀파일을 이용하면 아무리 많은 대량 청구서도 한꺼번에 업로드 및 발송을 할 수 있습니다."
click at [377, 405] on div "엑셀 대량 업로드 (PC) 엑셀파일을 이용하면 아무리 많은 대량 청구서도 한꺼번에 업로드 및 발송을 할 수 있습니다." at bounding box center [307, 404] width 567 height 271
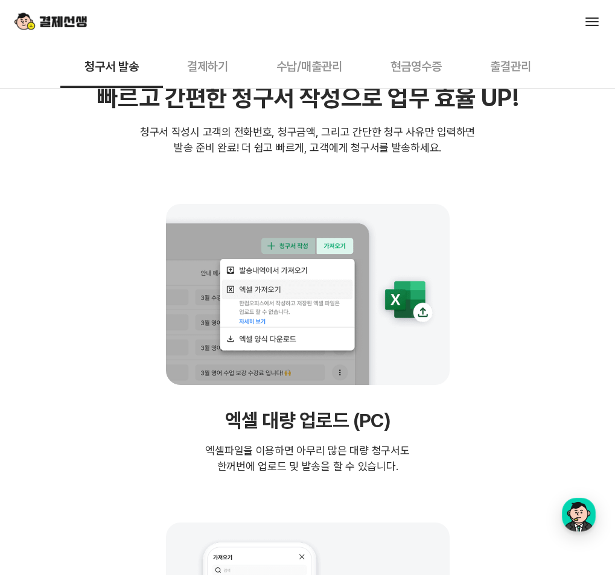
scroll to position [483, 0]
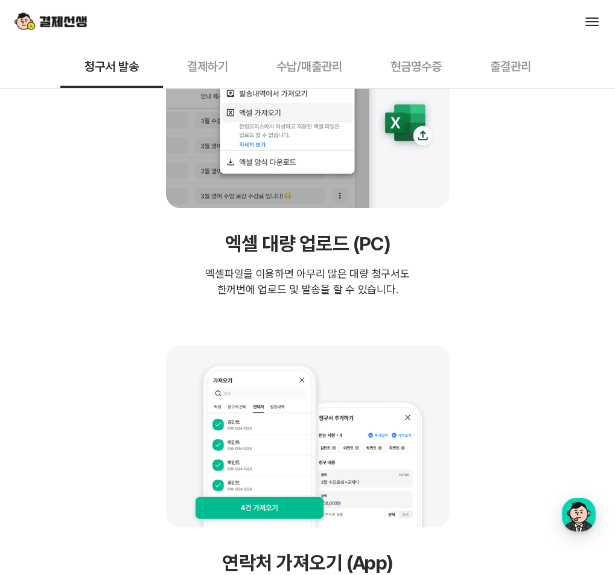
drag, startPoint x: 95, startPoint y: 324, endPoint x: 276, endPoint y: 376, distance: 188.3
click at [276, 376] on div "연락처 가져오기 (App) 휴대폰에 있는 연락처를 바로 가져와 청구서를 발송해보세요!" at bounding box center [307, 481] width 567 height 271
copy div "연락처 가져오기 (App) 휴대폰에 있는 연락처를 바로 가져와 청구서를 발송해보세요!"
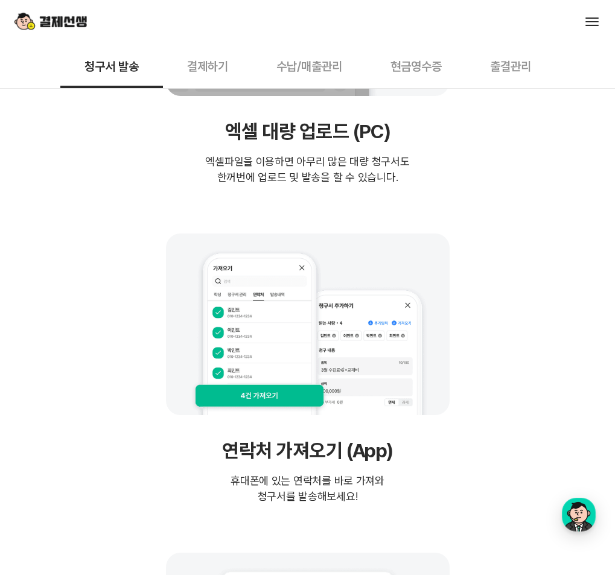
scroll to position [785, 0]
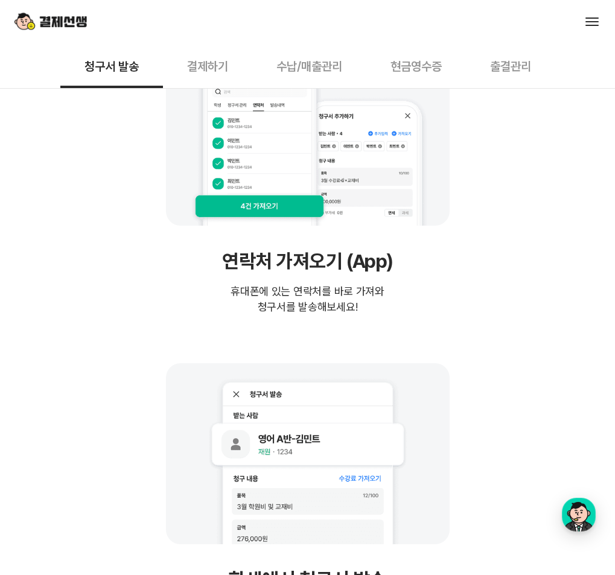
drag, startPoint x: 372, startPoint y: 242, endPoint x: 357, endPoint y: 249, distance: 16.5
click at [372, 363] on div "학생에서 청구서 발송 학생 메뉴에 등록된 정보를 선택하여 바로 청구서를 발송 할 수 있습니다." at bounding box center [307, 498] width 567 height 271
drag, startPoint x: 347, startPoint y: 255, endPoint x: 447, endPoint y: 319, distance: 118.9
click at [447, 363] on div "학생에서 청구서 발송 학생 메뉴에 등록된 정보를 선택하여 바로 청구서를 발송 할 수 있습니다." at bounding box center [307, 498] width 567 height 271
copy div "학생에서 청구서 발송 학생 메뉴에 등록된 정보를 선택하여 바로 청구서를 발송 할 수 있습니다."
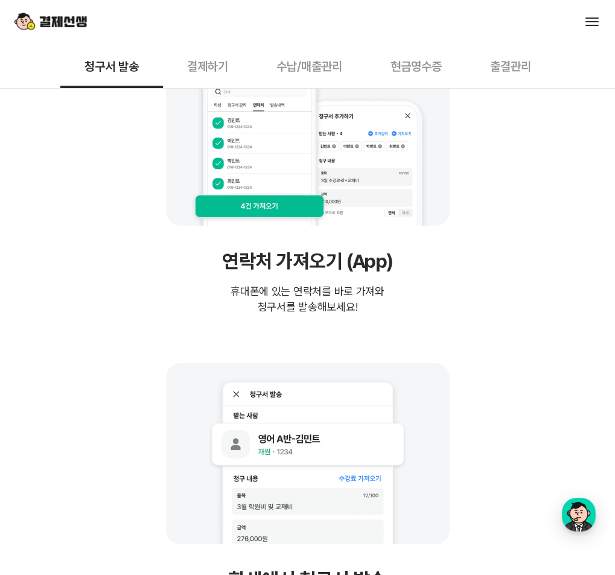
click at [382, 363] on div "학생에서 청구서 발송 학생 메뉴에 등록된 정보를 선택하여 바로 청구서를 발송 할 수 있습니다." at bounding box center [307, 498] width 567 height 271
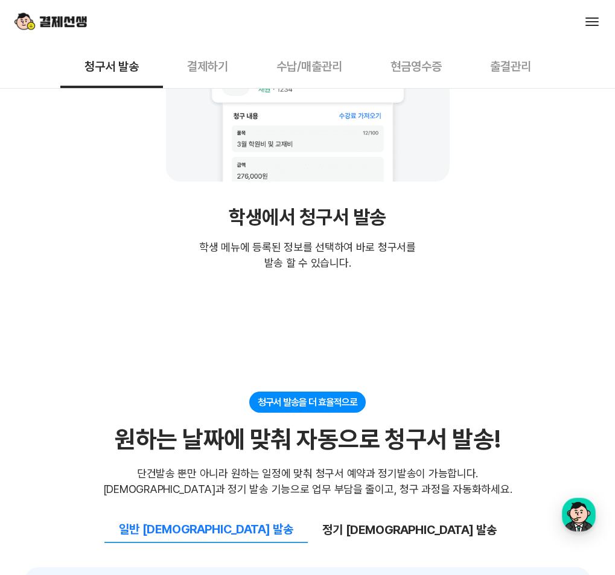
scroll to position [1147, 0]
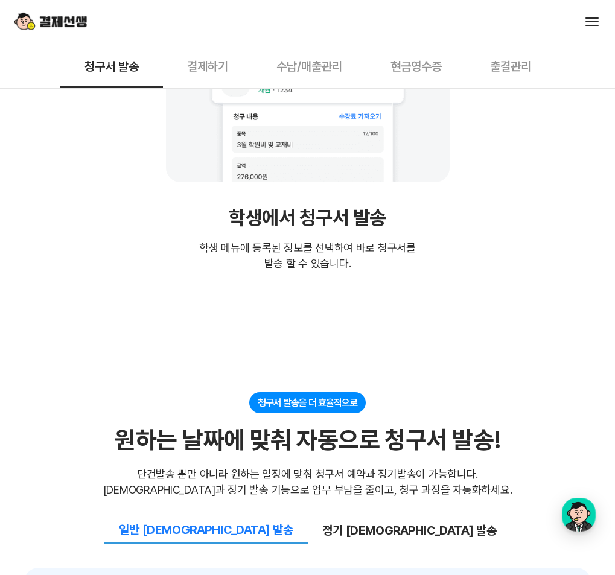
click at [360, 518] on button "정기 [DEMOGRAPHIC_DATA] 발송" at bounding box center [409, 530] width 203 height 25
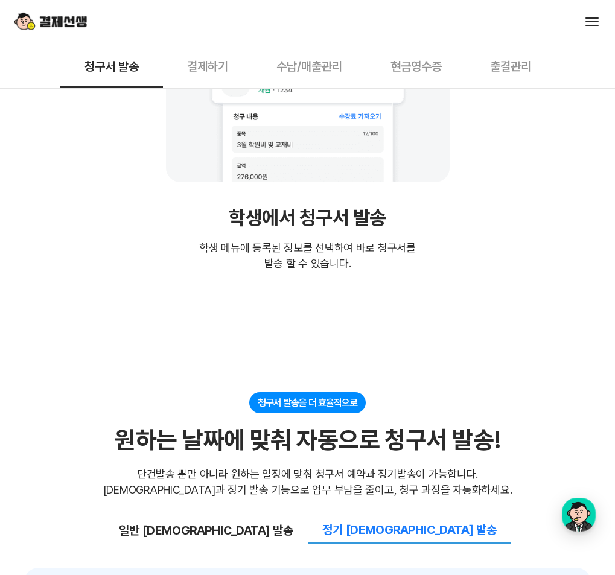
click at [258, 518] on button "일반 [DEMOGRAPHIC_DATA] 발송" at bounding box center [205, 530] width 203 height 25
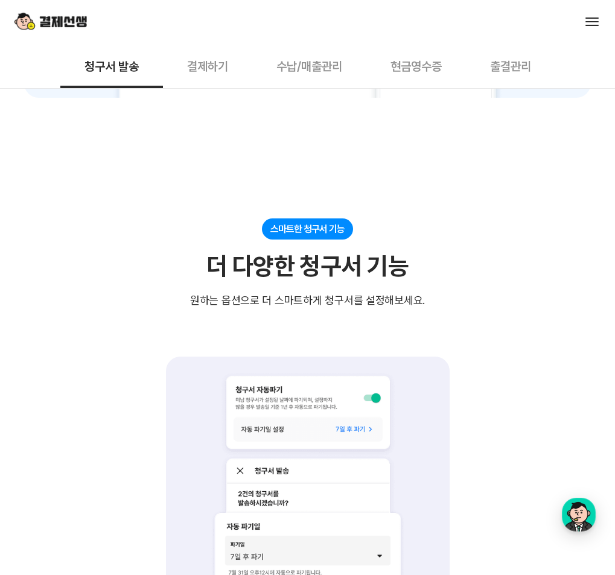
scroll to position [1932, 0]
drag, startPoint x: 125, startPoint y: 354, endPoint x: 299, endPoint y: 375, distance: 175.7
click at [299, 375] on div "청구서 파기 파기일을 설정하여 미납된 청구서 파기가 가능합니다." at bounding box center [307, 504] width 567 height 296
copy div "청구서 파기 파기일을 설정하여 미납된 청구서 파기가 가능합니다."
drag, startPoint x: 405, startPoint y: 346, endPoint x: 485, endPoint y: 385, distance: 89.1
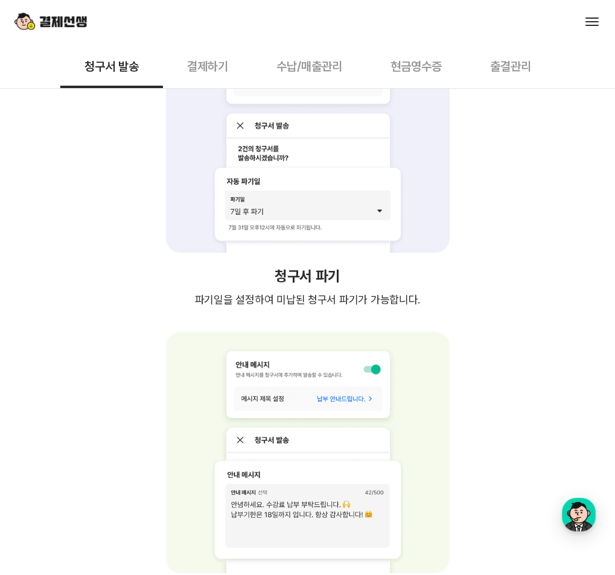
scroll to position [2294, 0]
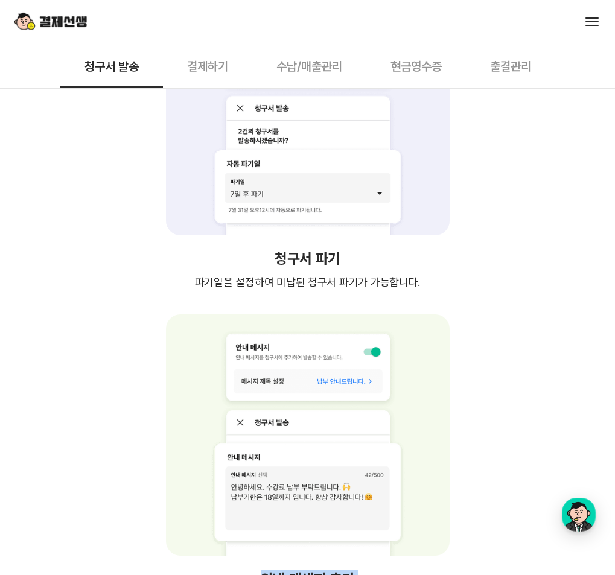
drag, startPoint x: 135, startPoint y: 316, endPoint x: 281, endPoint y: 355, distance: 151.1
drag, startPoint x: 411, startPoint y: 318, endPoint x: 574, endPoint y: 359, distance: 167.5
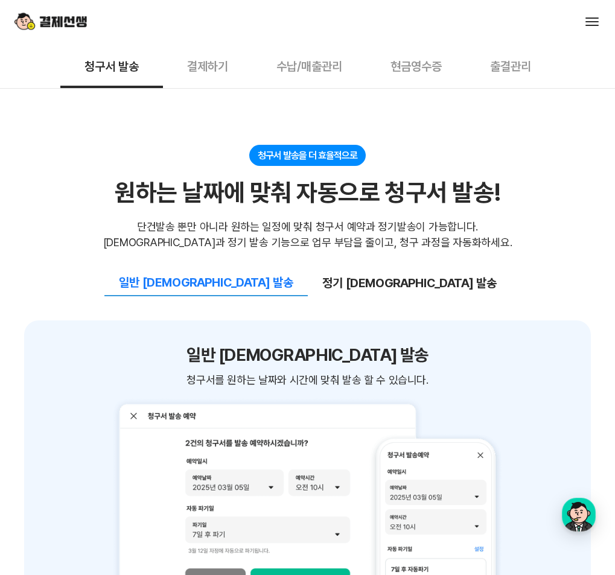
scroll to position [1389, 0]
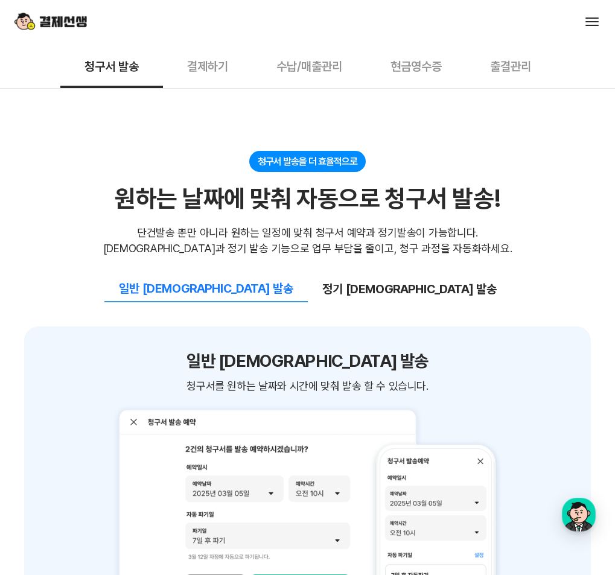
click at [0, 0] on p "서비스 소개" at bounding box center [0, 0] width 0 height 0
click at [383, 43] on div "서비스 소개 청구서 발송 결제하기 수납/매출관리 현금영수증 출결관리 스토리 고객센터 매니저사이트 로그인 시작하기" at bounding box center [307, 21] width 615 height 43
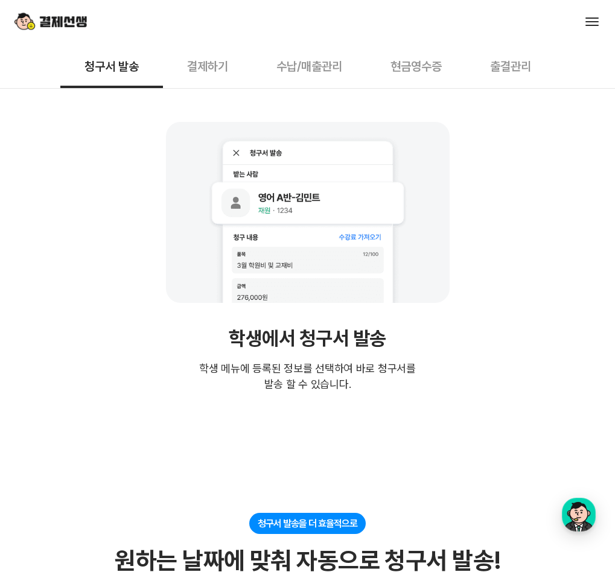
scroll to position [785, 0]
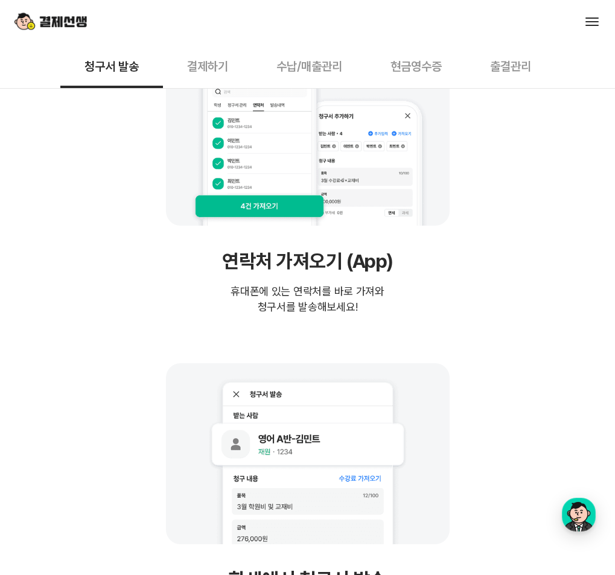
click at [0, 0] on p "고객센터" at bounding box center [0, 0] width 0 height 0
click at [0, 0] on link "스토리" at bounding box center [0, 0] width 0 height 0
click at [0, 0] on p "서비스 소개" at bounding box center [0, 0] width 0 height 0
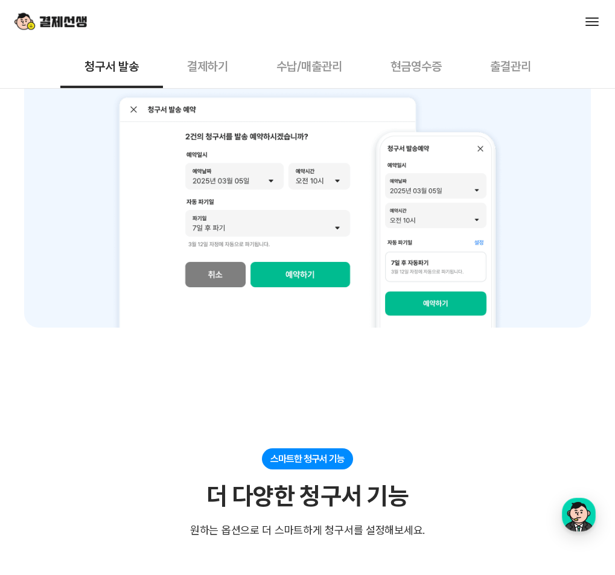
scroll to position [1872, 0]
